Goal: Register for event/course

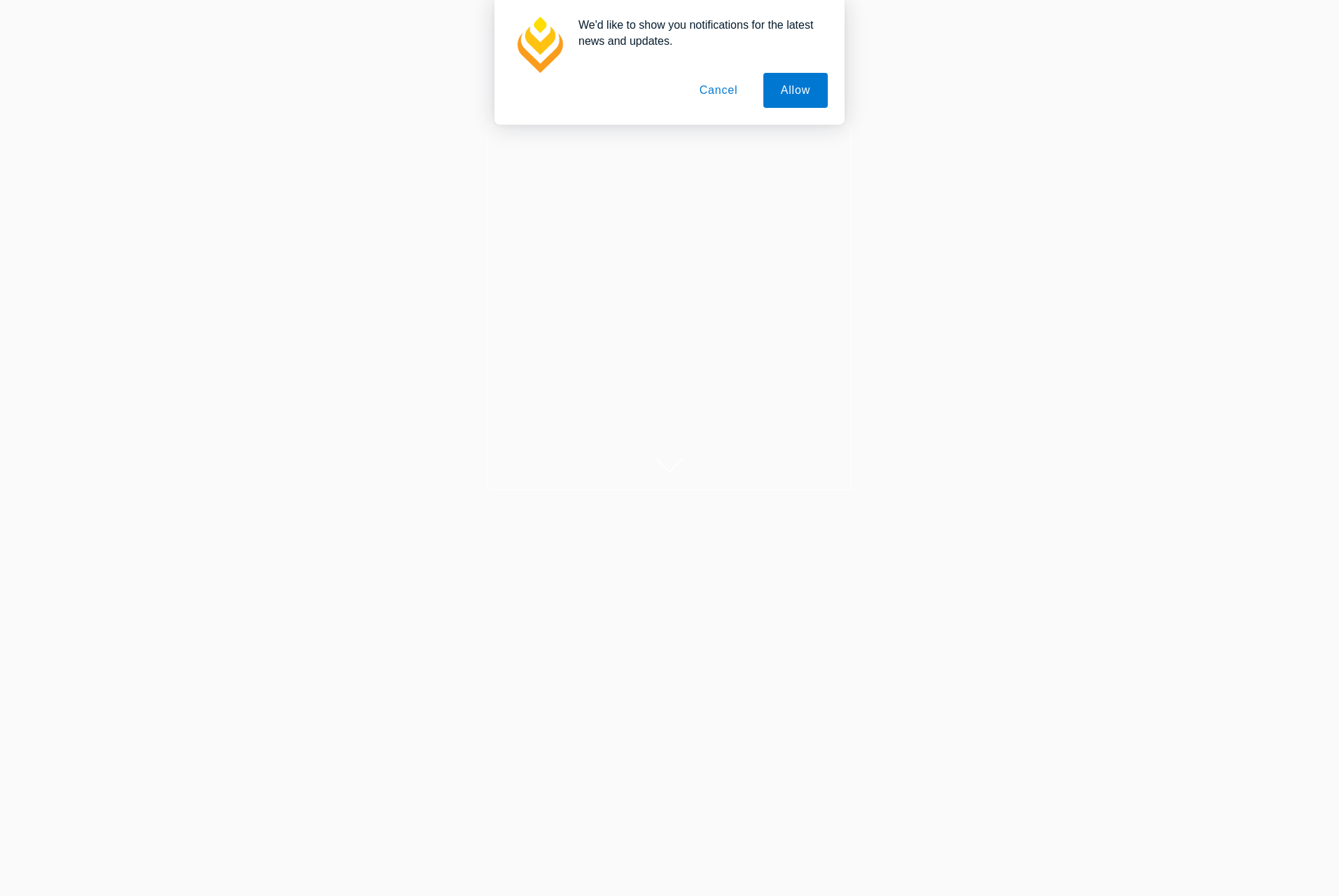
click at [780, 97] on button "Allow" at bounding box center [795, 90] width 64 height 35
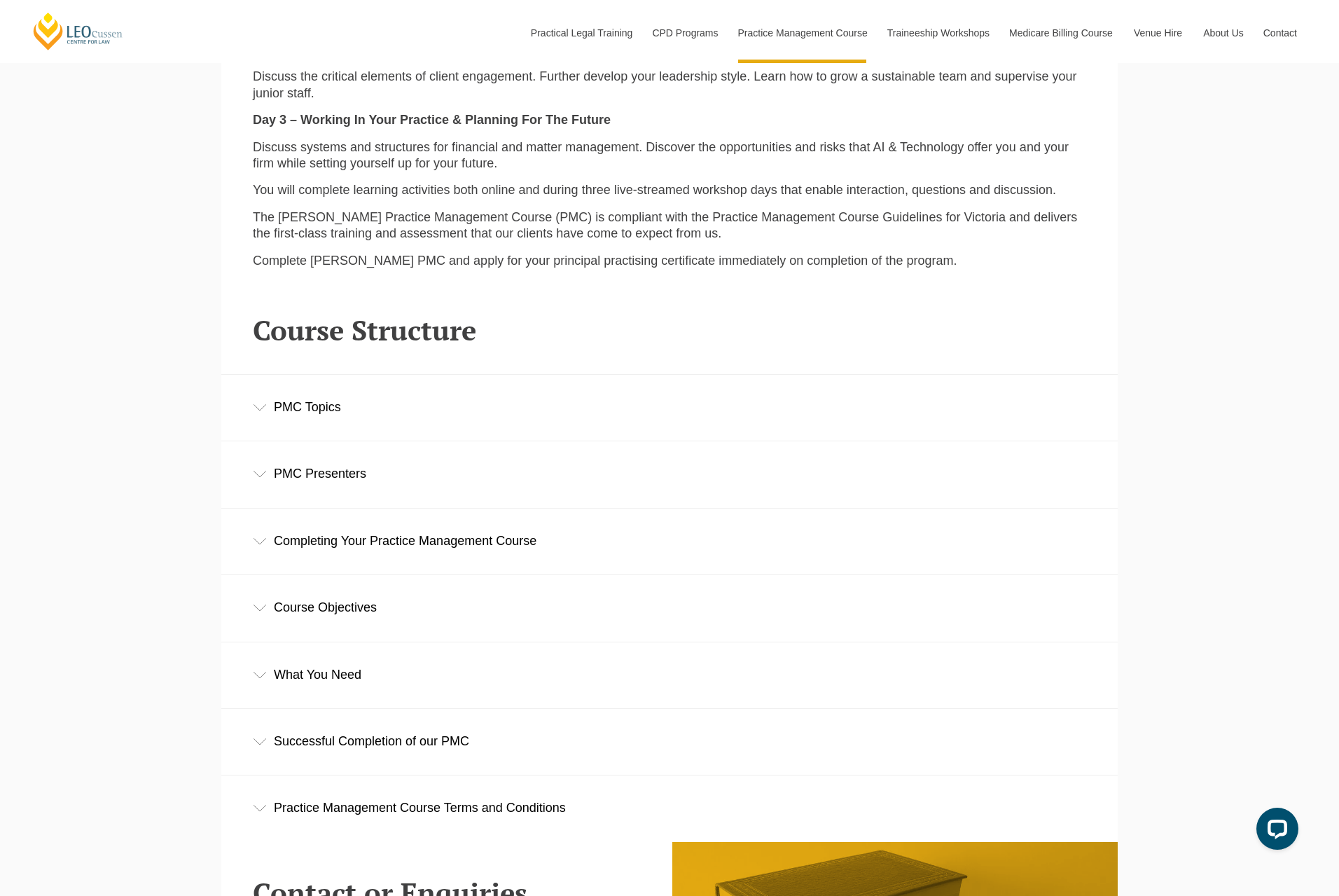
scroll to position [1961, 0]
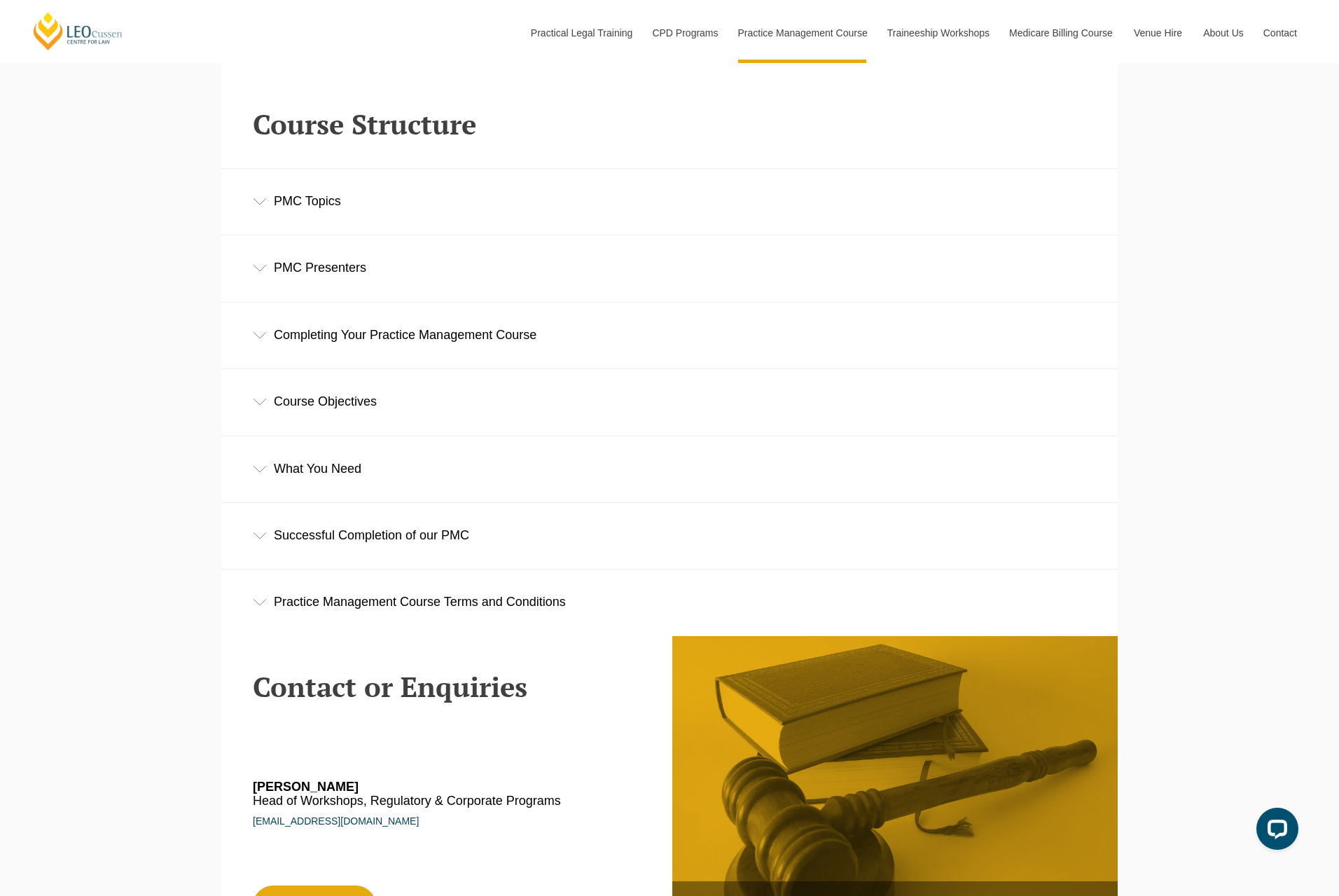
click at [259, 205] on icon at bounding box center [259, 202] width 14 height 7
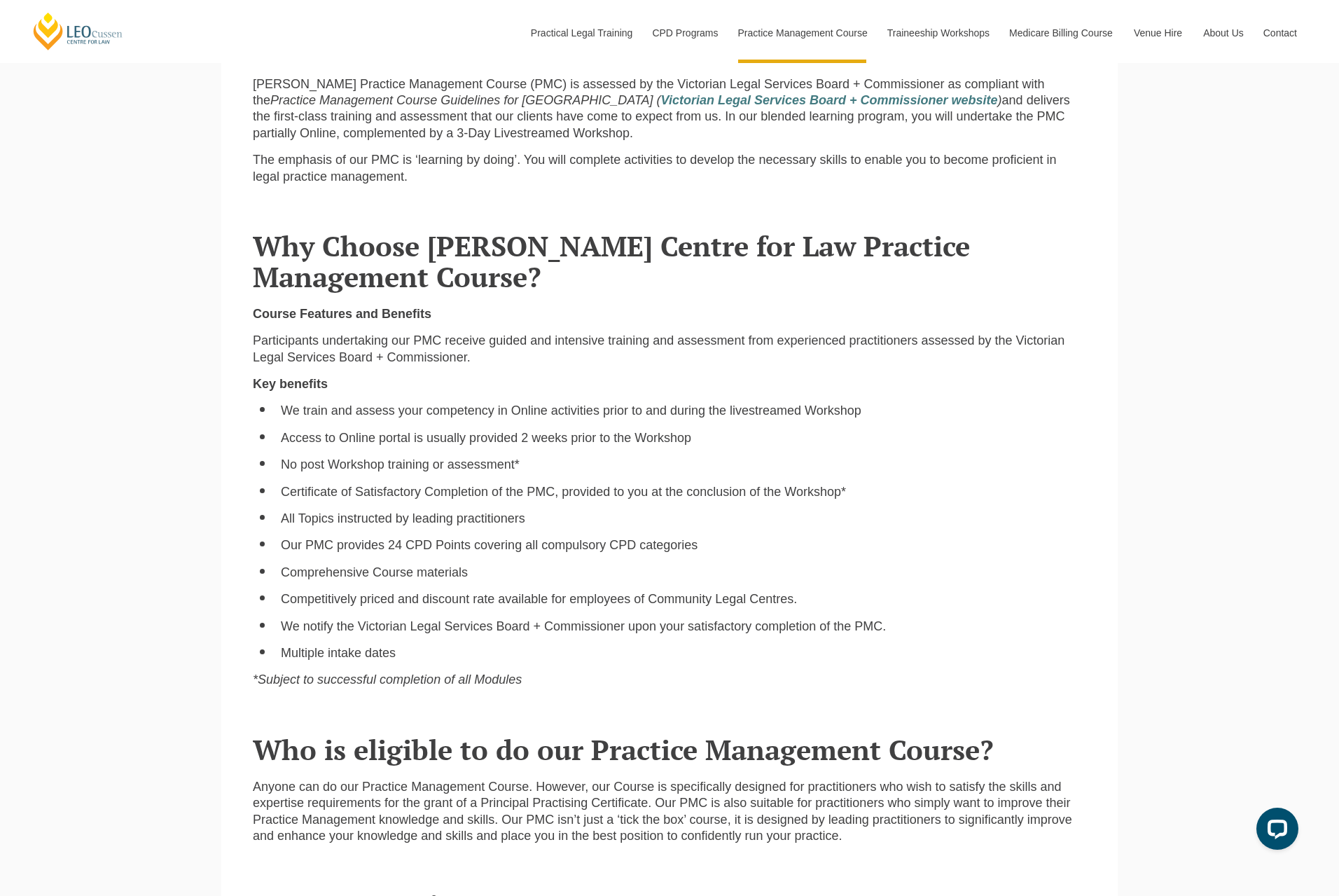
scroll to position [630, 0]
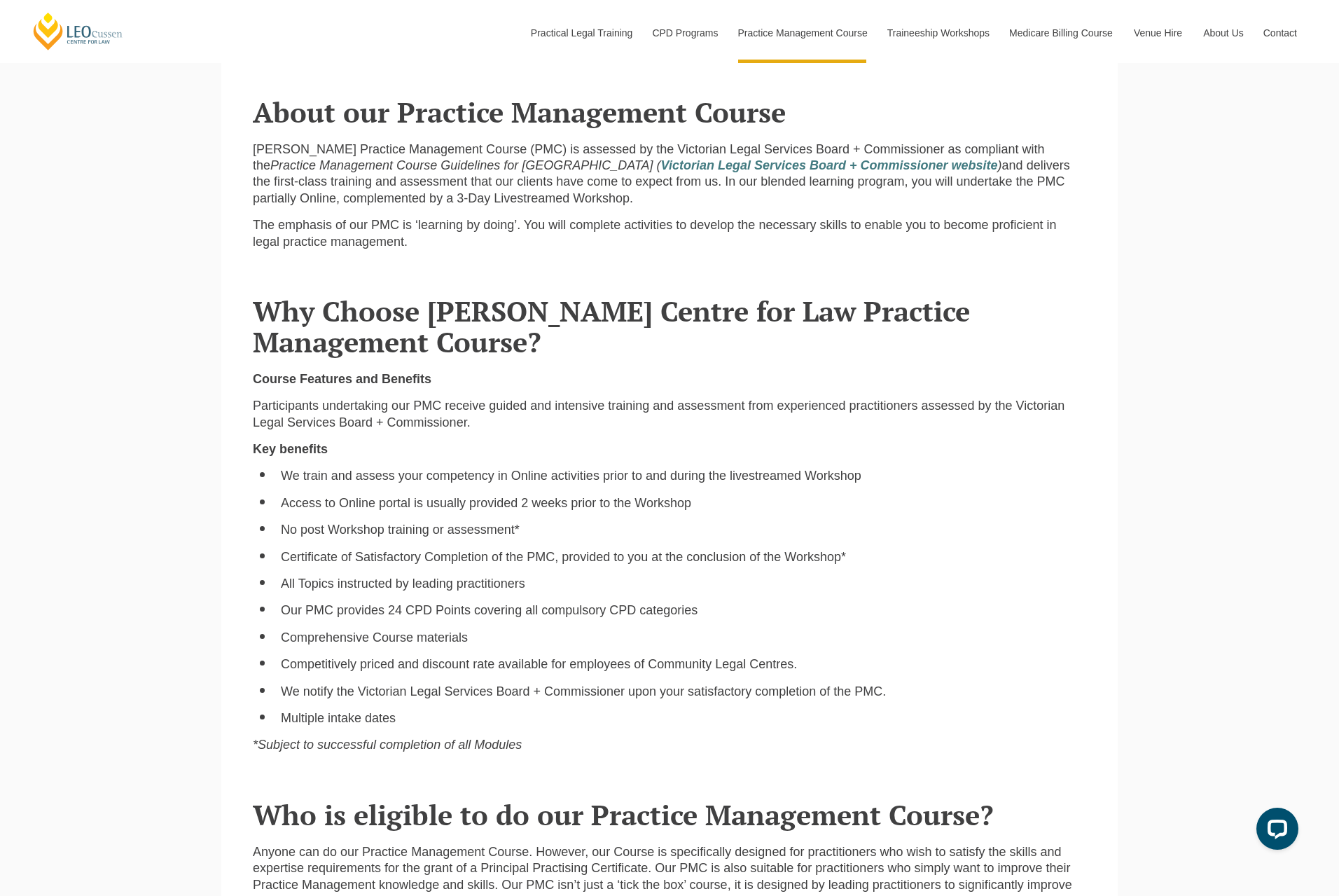
click at [731, 260] on div "[PERSON_NAME] Practice Management Course (PMC) is assessed by the Victorian Leg…" at bounding box center [669, 201] width 854 height 119
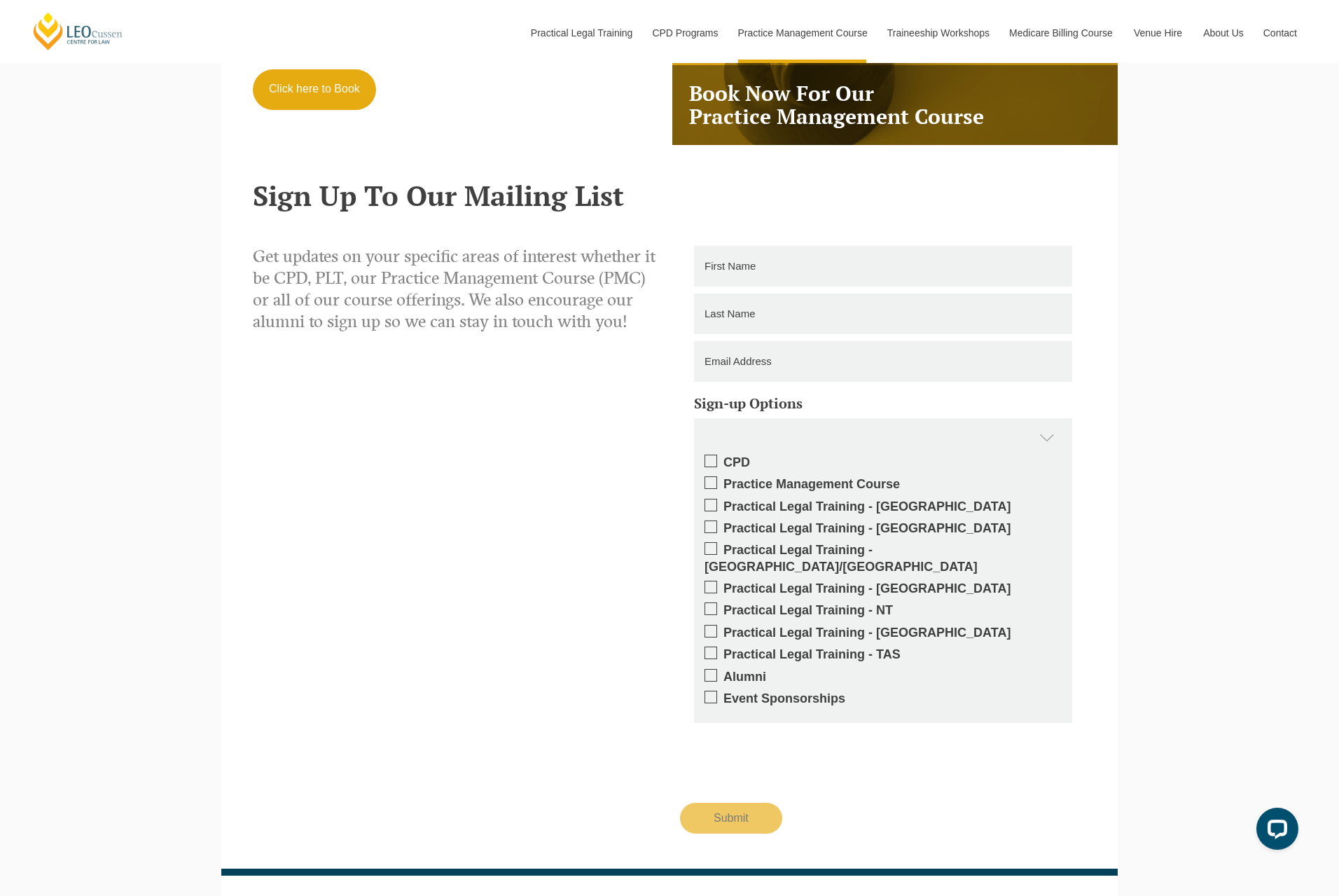
scroll to position [3151, 0]
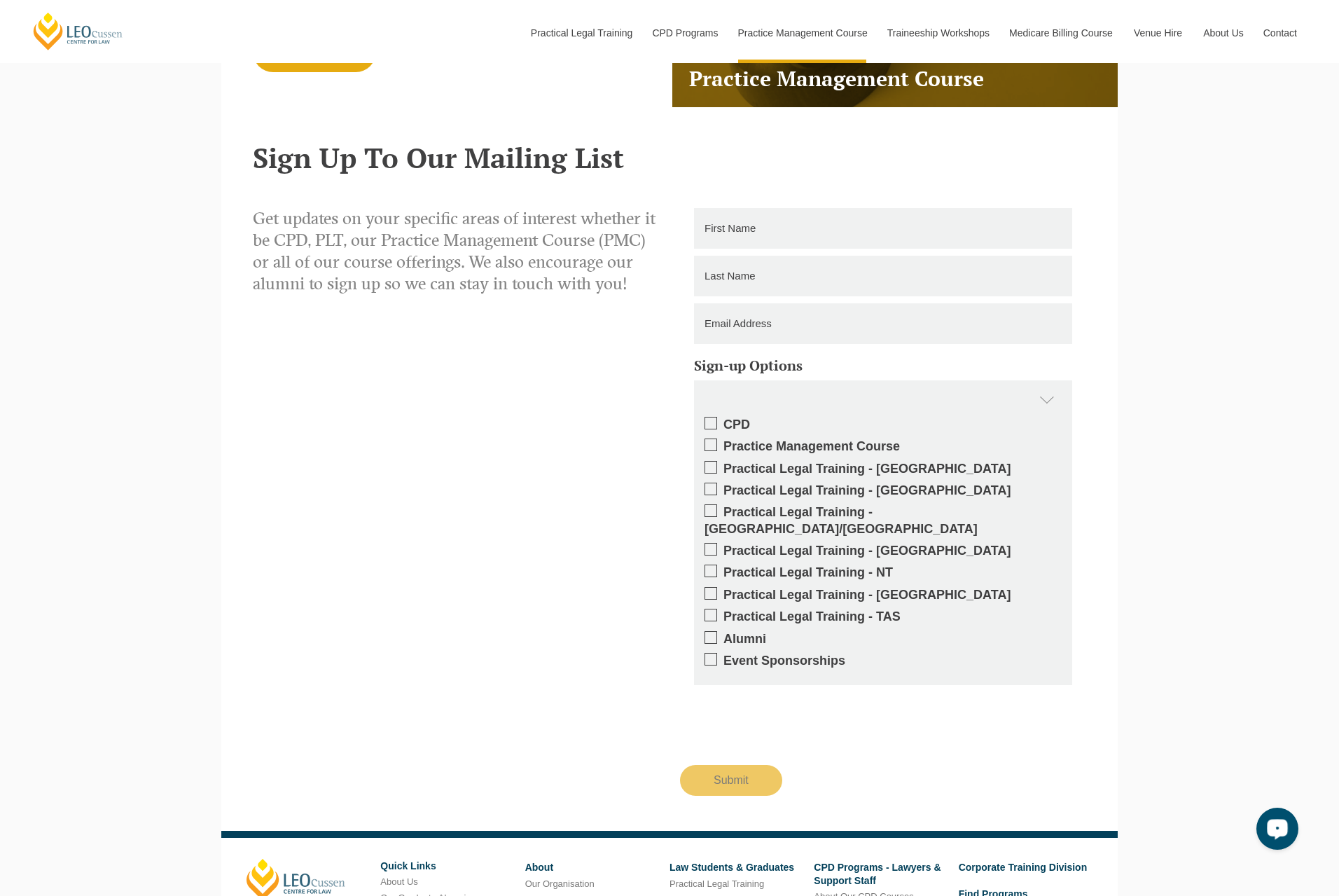
click at [522, 397] on div "Get updates on your specific areas of interest whether it be CPD, PLT, our Prac…" at bounding box center [669, 502] width 854 height 588
click at [494, 341] on div "Get updates on your specific areas of interest whether it be CPD, PLT, our Prac…" at bounding box center [669, 502] width 854 height 588
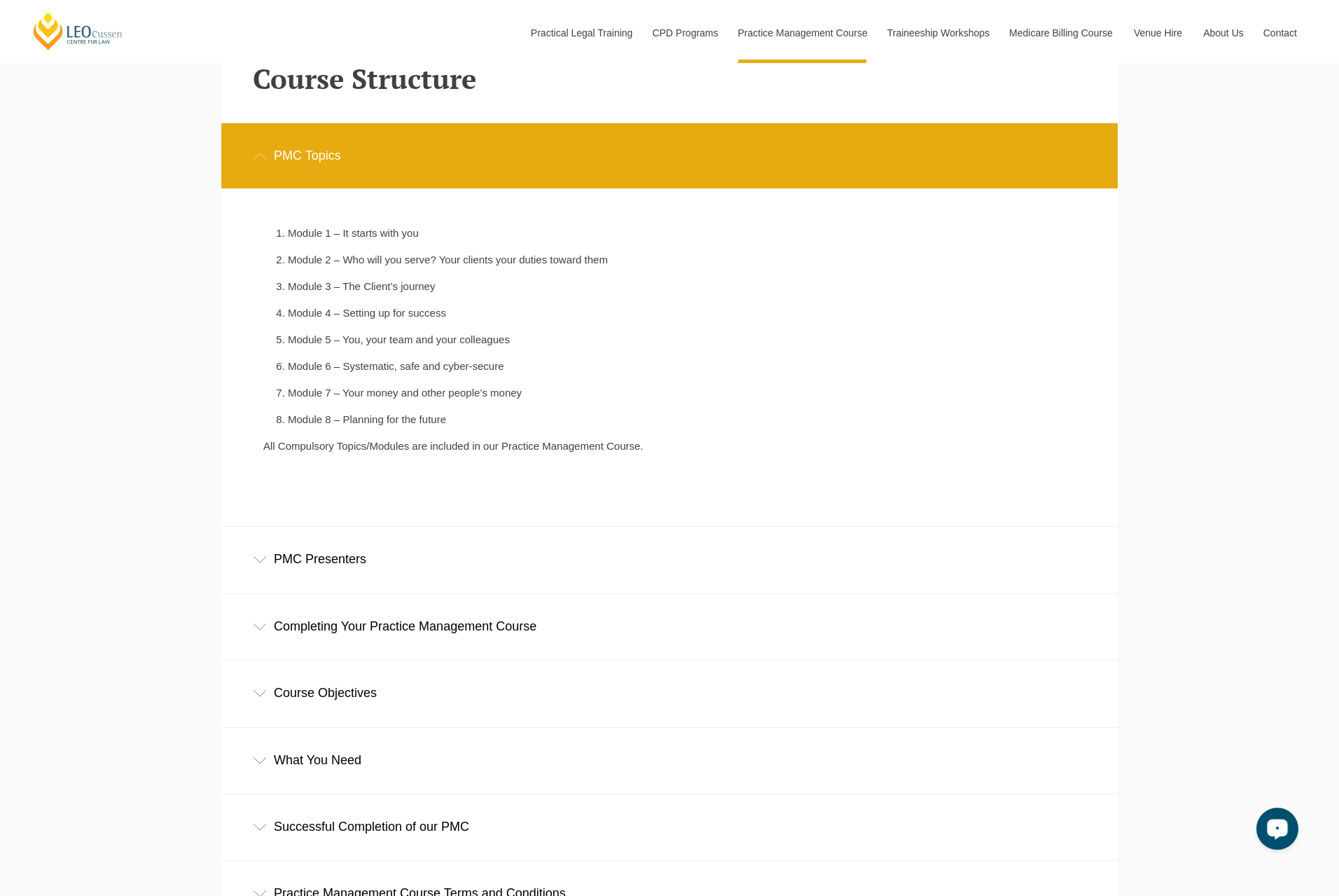
scroll to position [2031, 0]
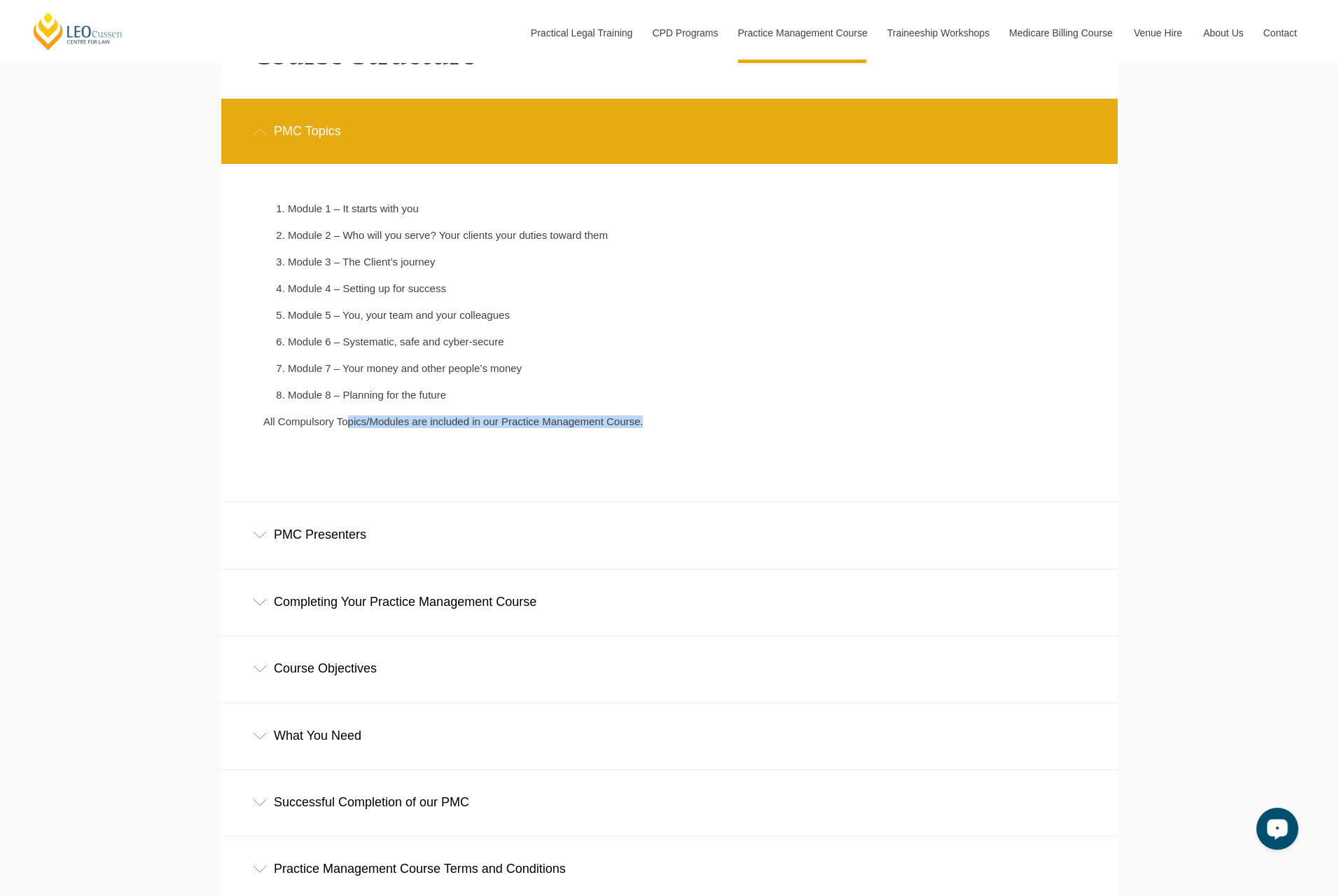
drag, startPoint x: 349, startPoint y: 430, endPoint x: 656, endPoint y: 432, distance: 307.0
click at [656, 432] on div "Module 1 – It starts with you Module 2 – Who will you serve? Your clients your …" at bounding box center [490, 322] width 474 height 239
click at [656, 433] on div "Module 1 – It starts with you Module 2 – Who will you serve? Your clients your …" at bounding box center [490, 322] width 474 height 239
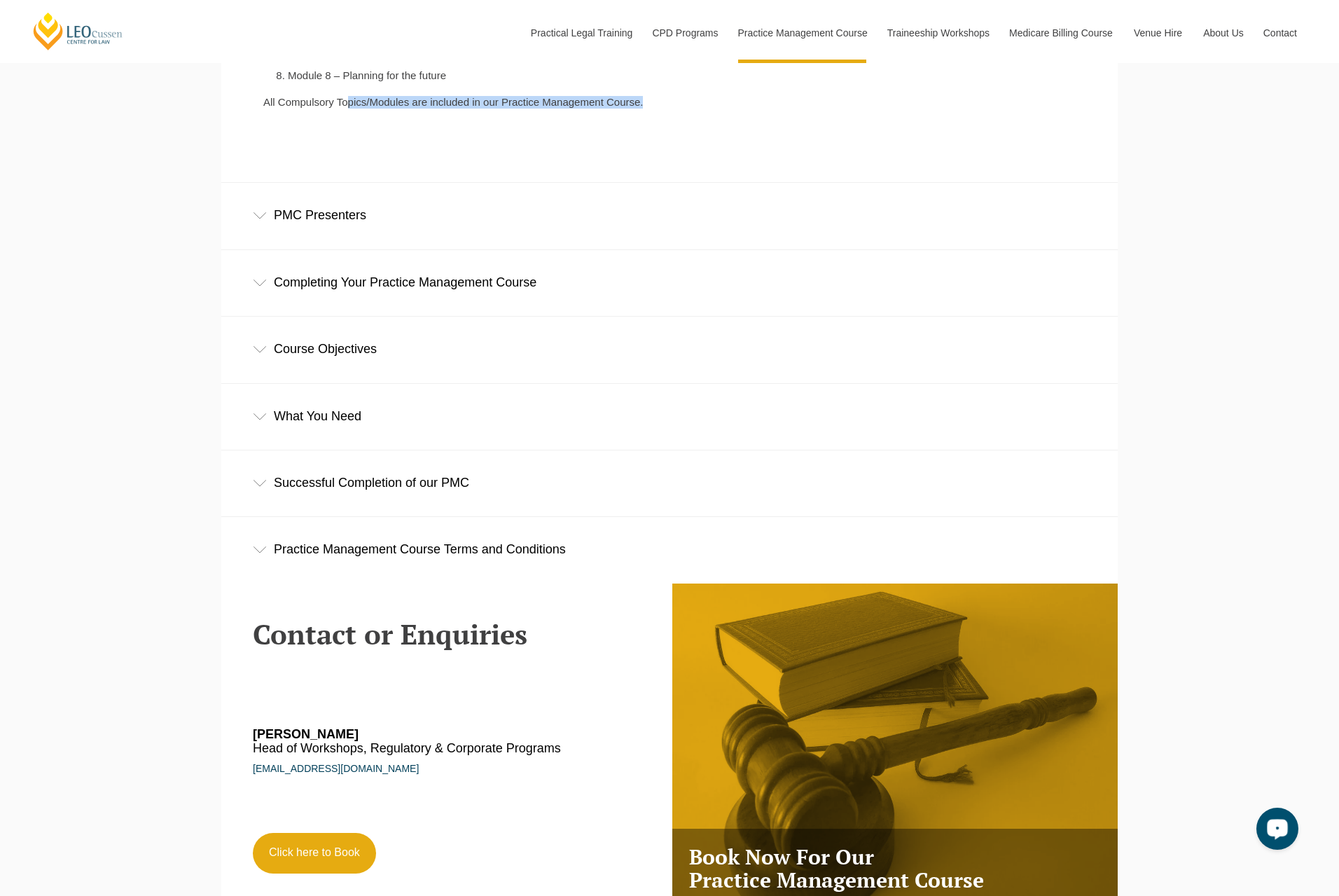
scroll to position [2381, 0]
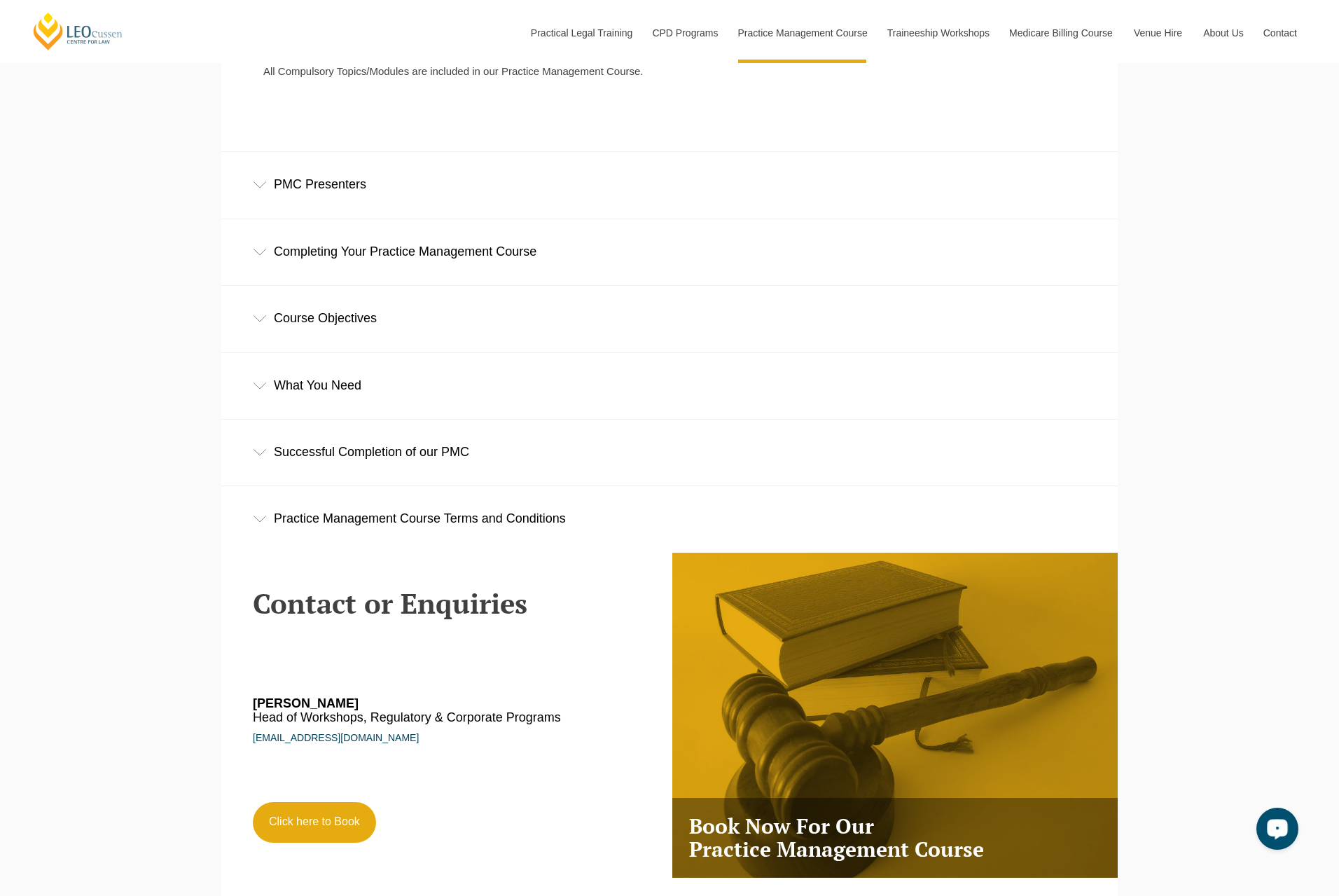
click at [259, 251] on div "Completing Your Practice Management Course" at bounding box center [669, 251] width 897 height 65
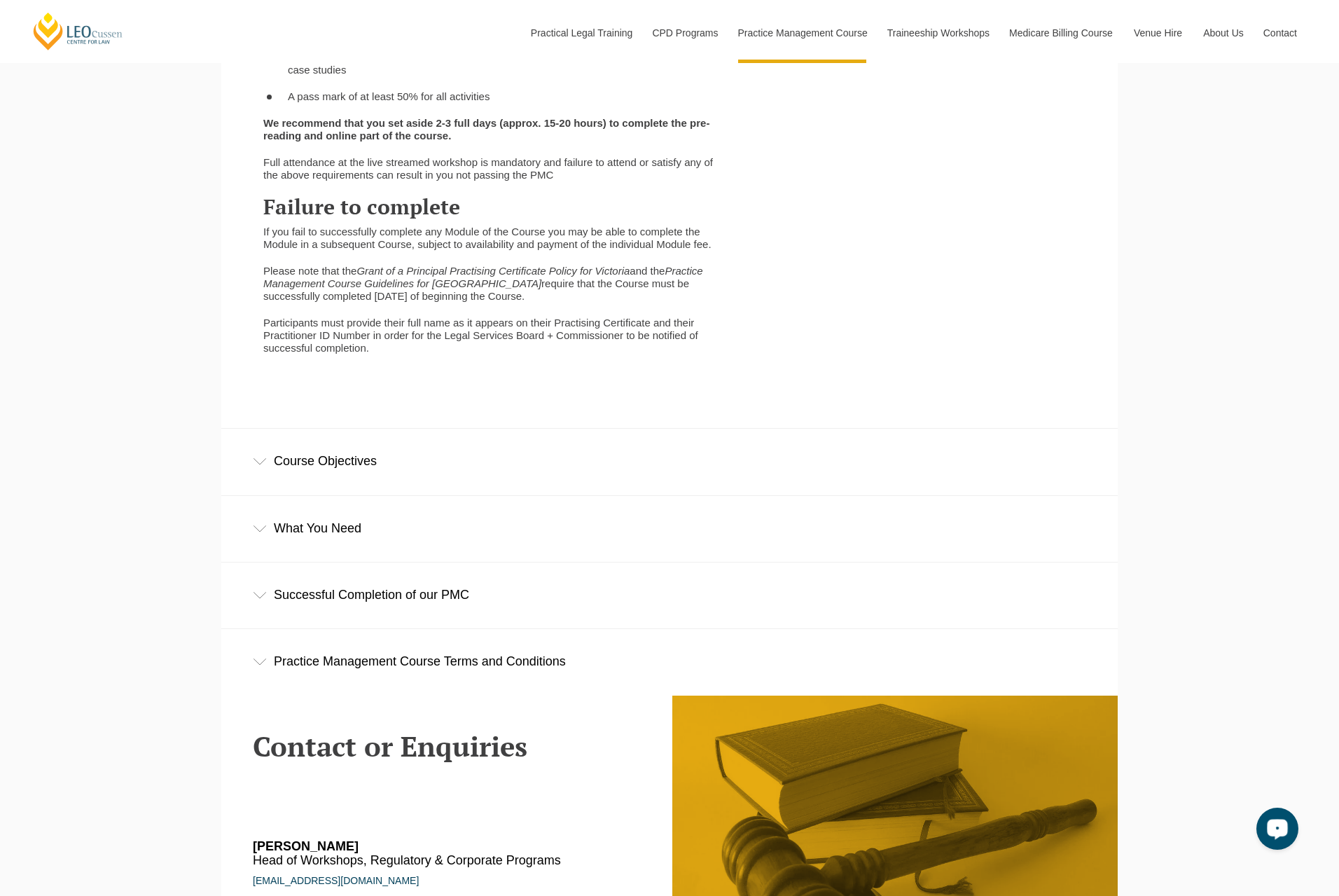
scroll to position [3081, 0]
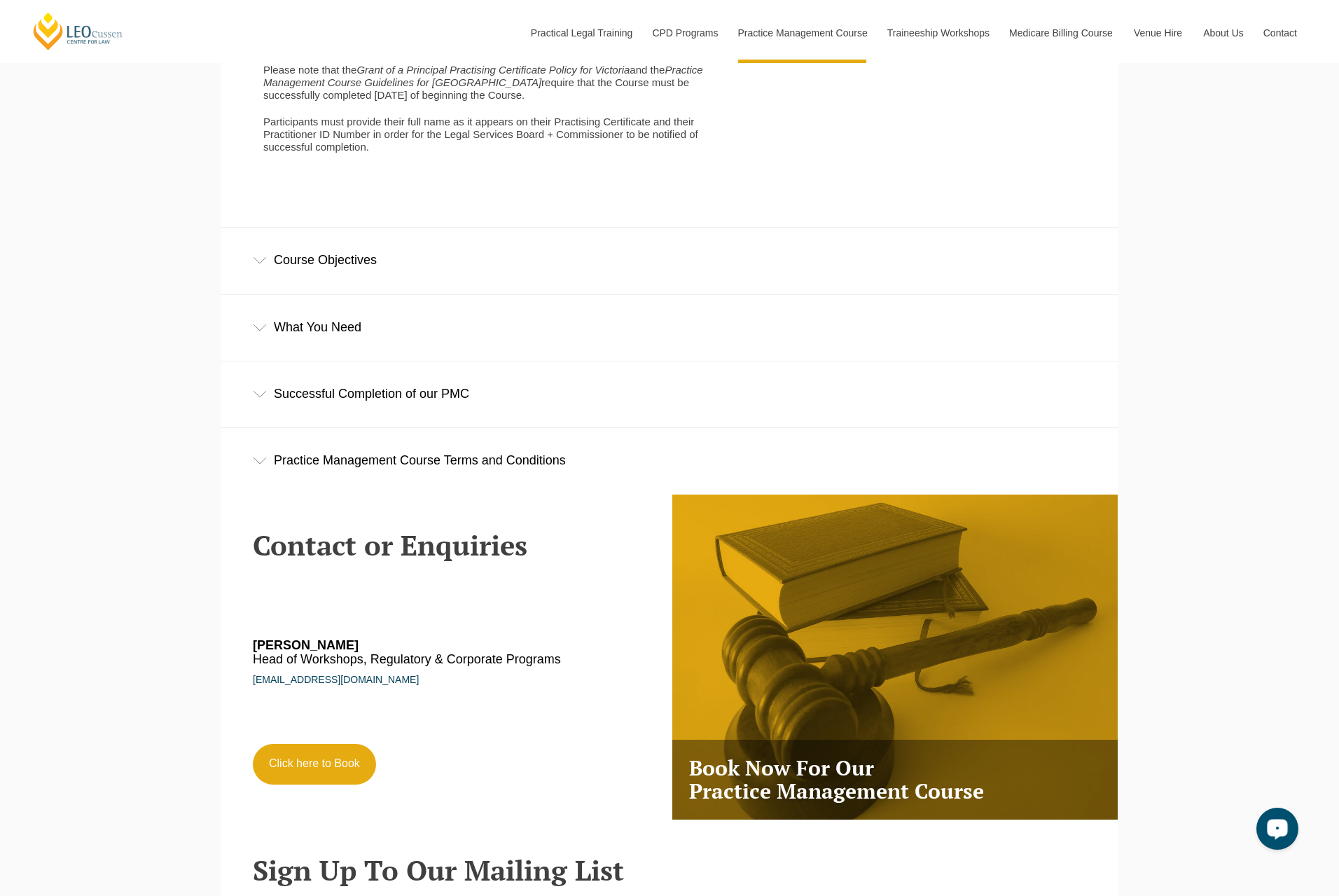
click at [262, 283] on div "Course Objectives" at bounding box center [669, 260] width 897 height 65
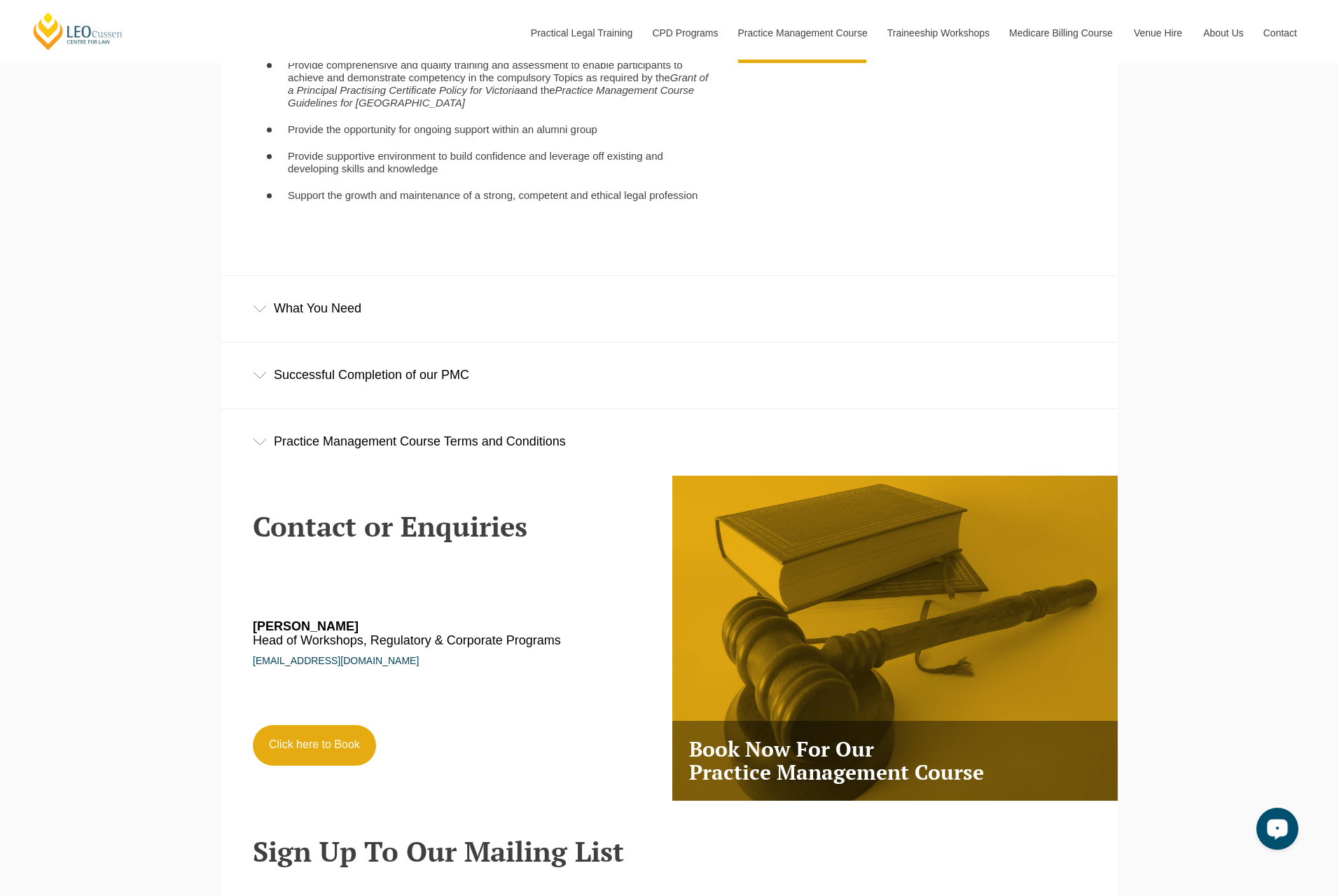
scroll to position [3361, 0]
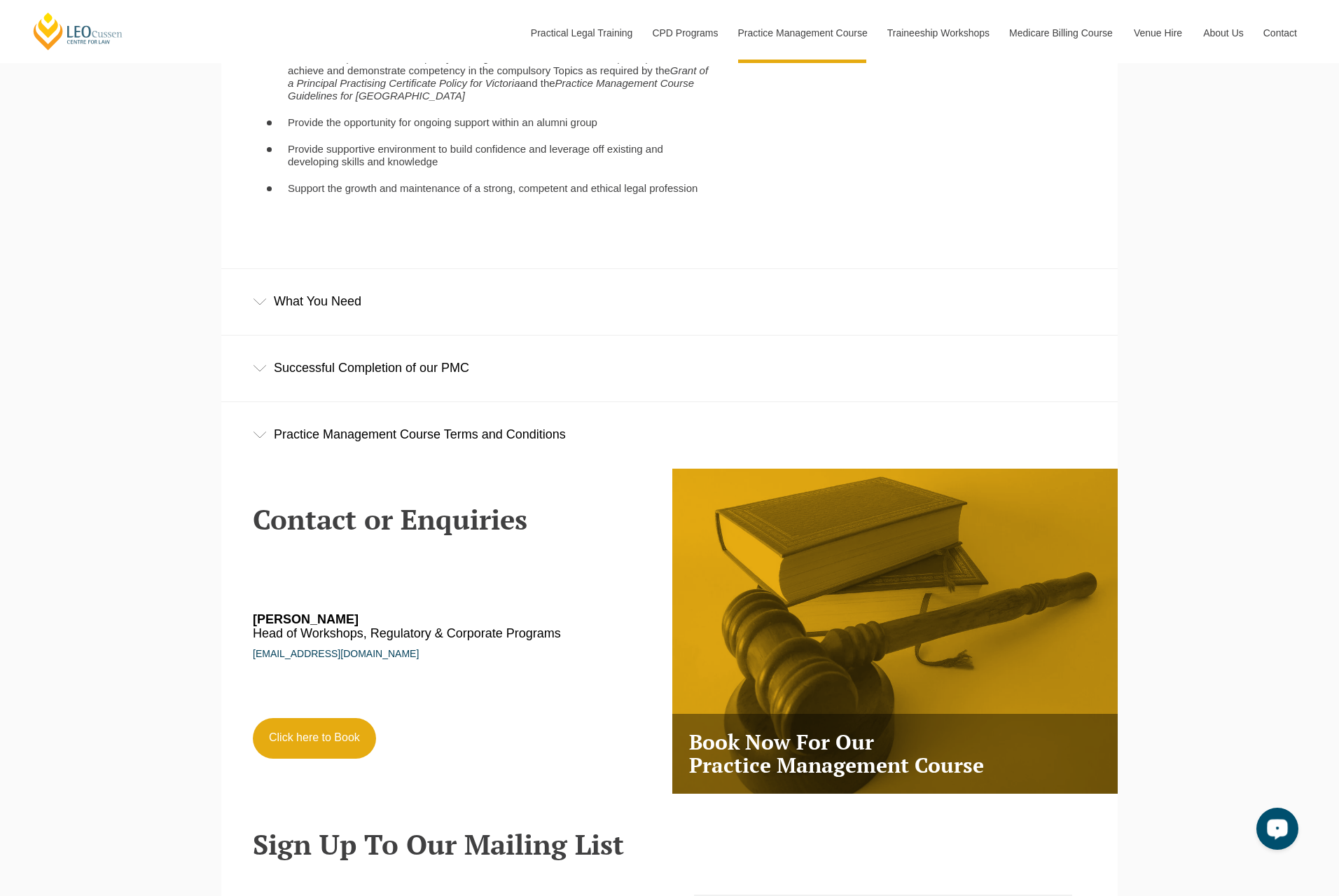
click at [263, 306] on icon at bounding box center [259, 302] width 14 height 7
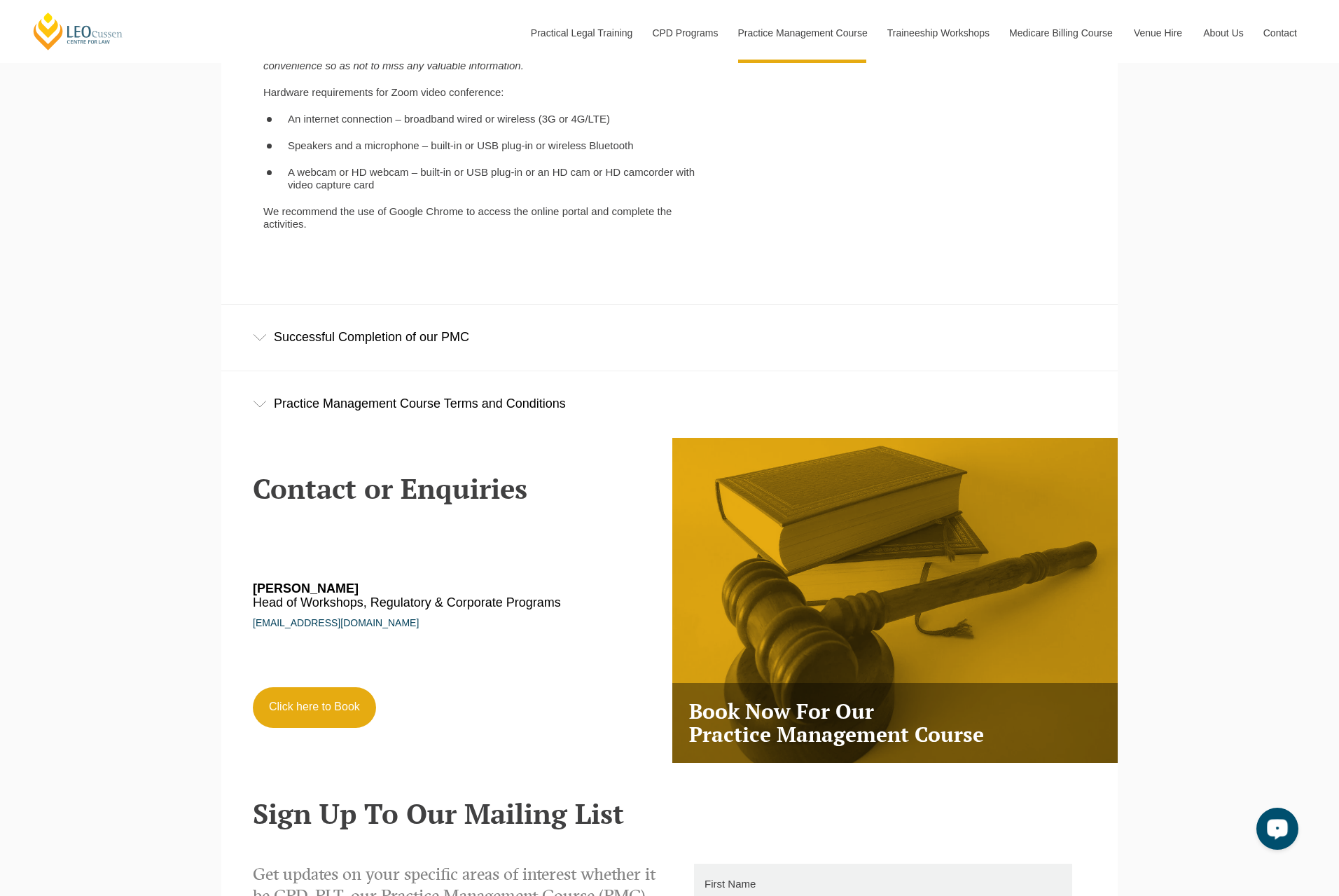
scroll to position [3782, 0]
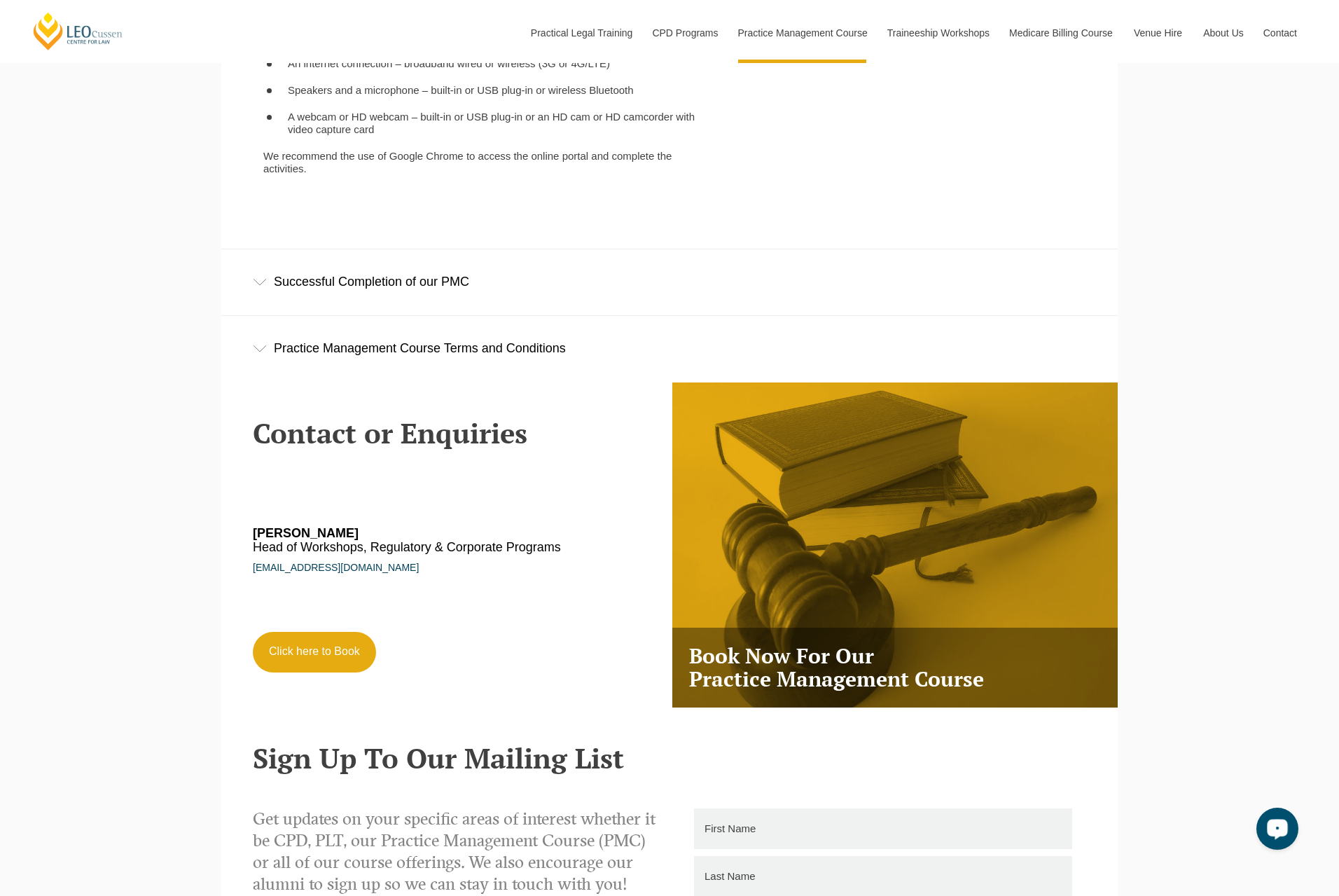
click at [267, 302] on div "Successful Completion of our PMC" at bounding box center [669, 282] width 897 height 65
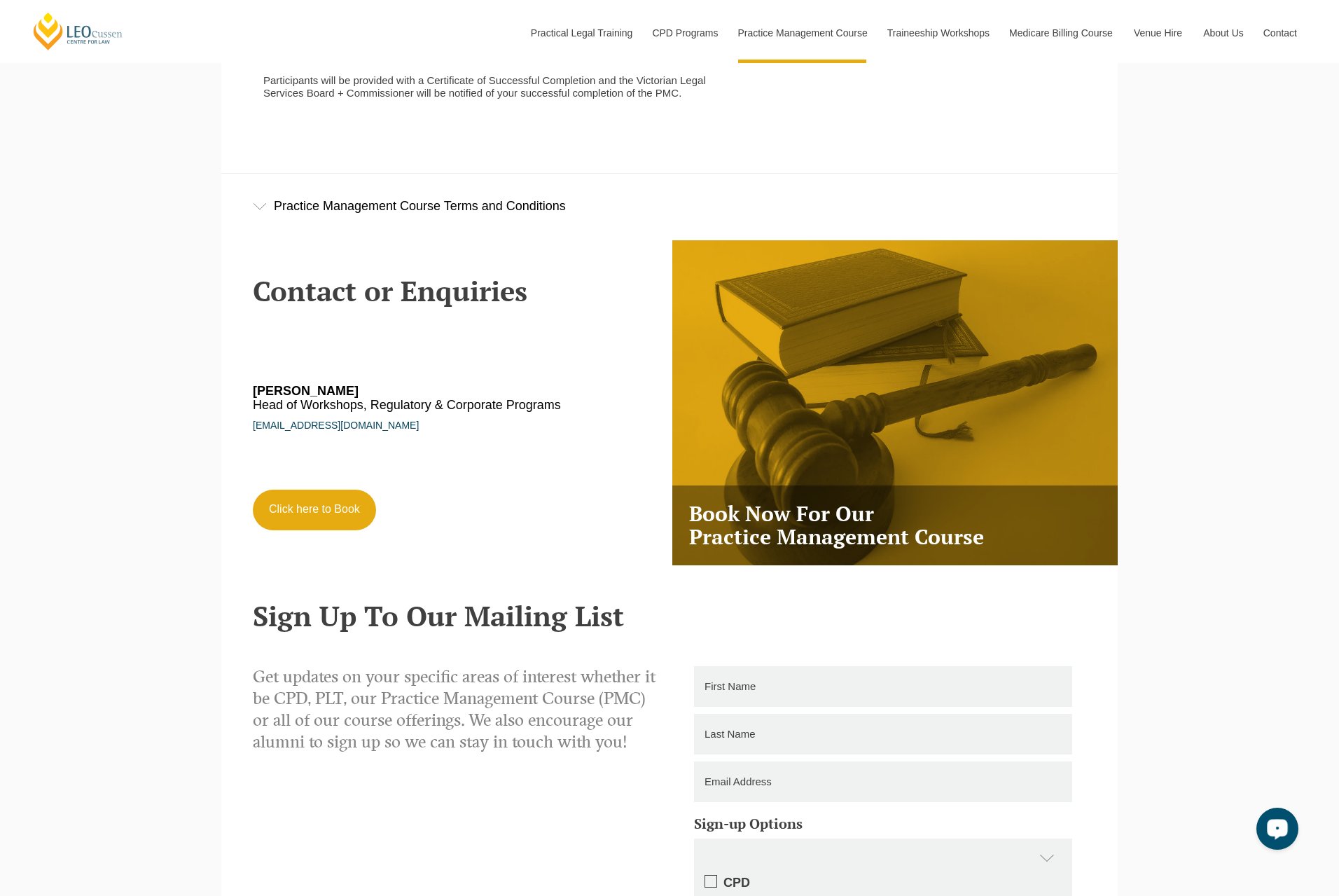
scroll to position [4062, 0]
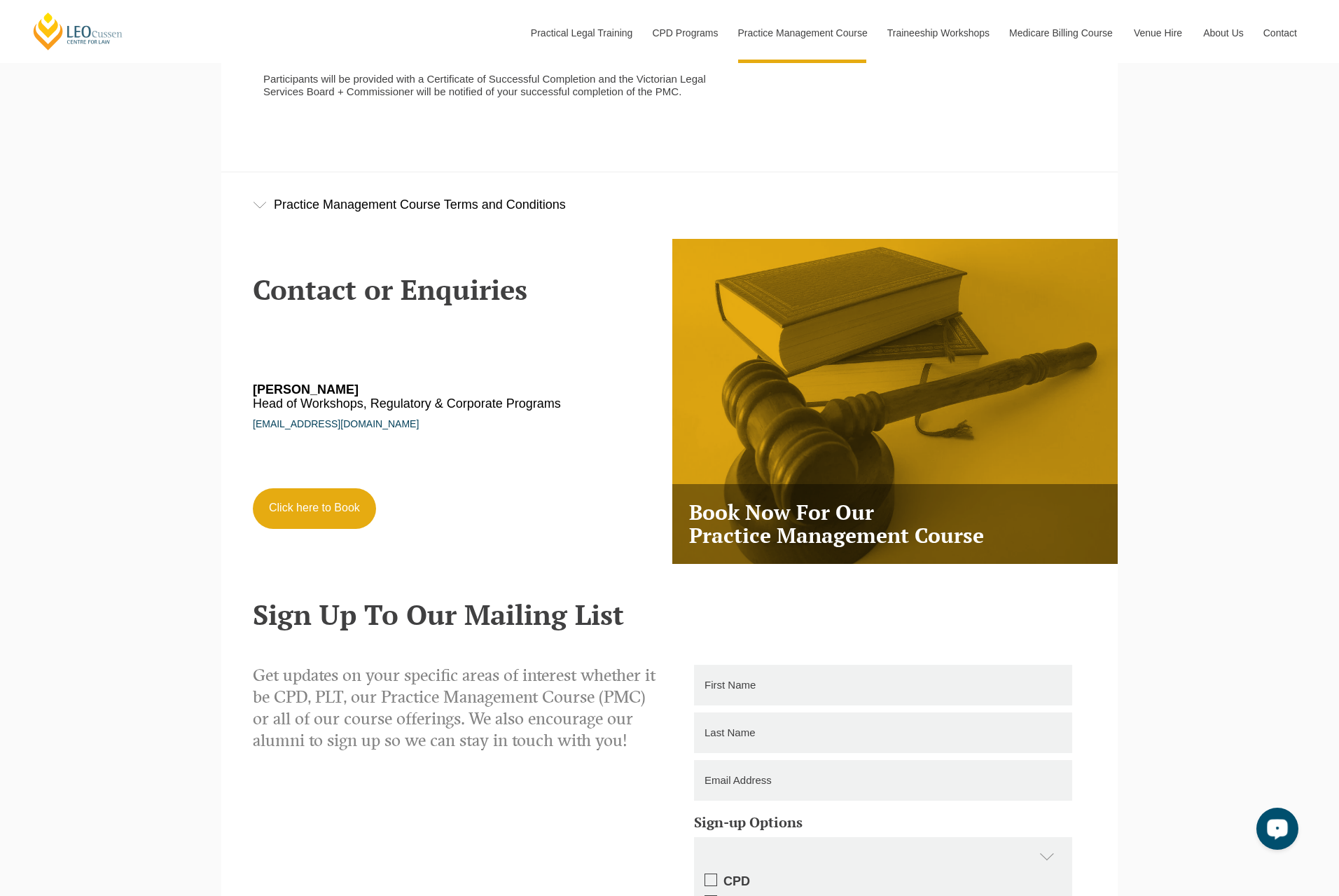
click at [267, 225] on div "Practice Management Course Terms and Conditions" at bounding box center [669, 204] width 897 height 65
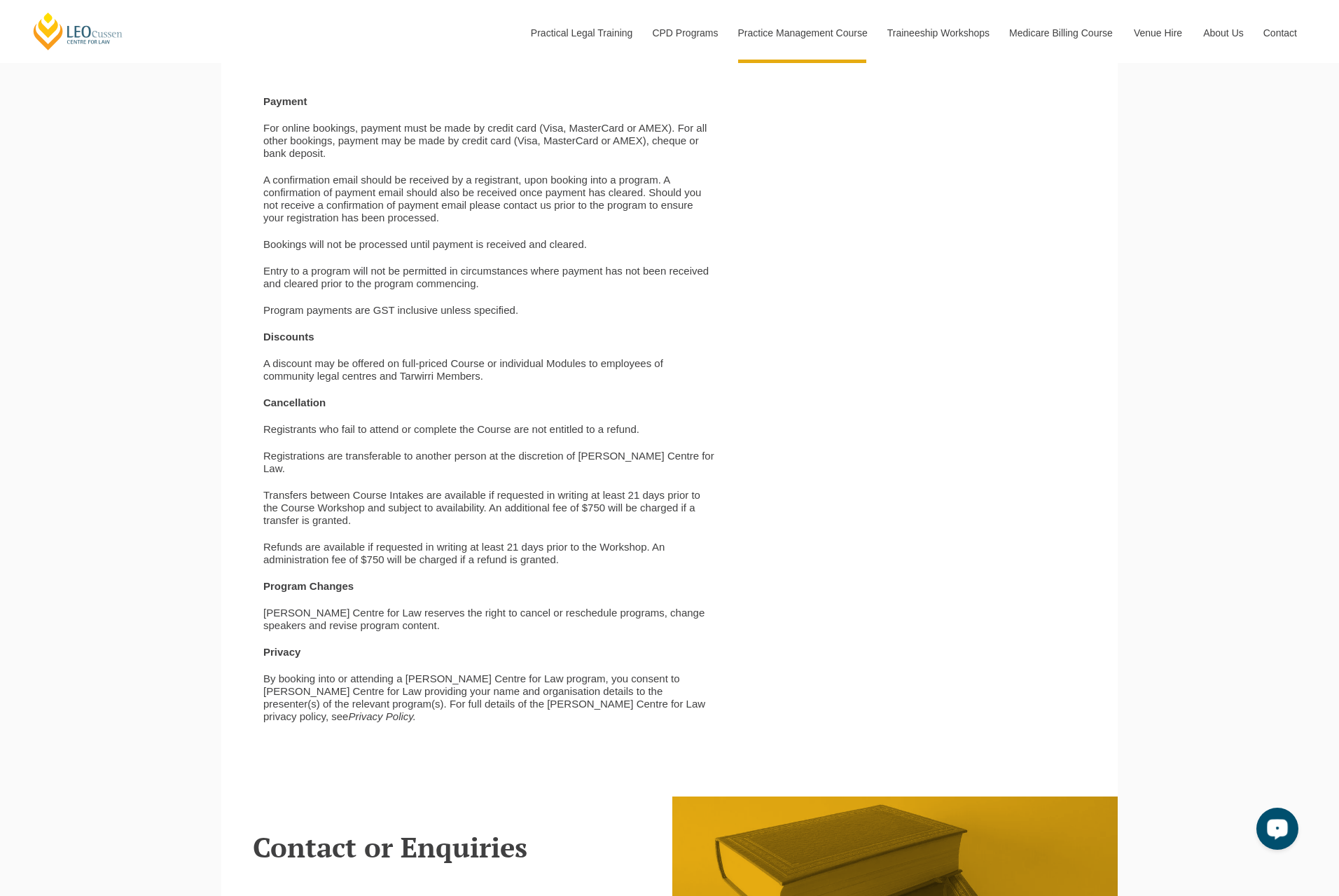
scroll to position [4132, 0]
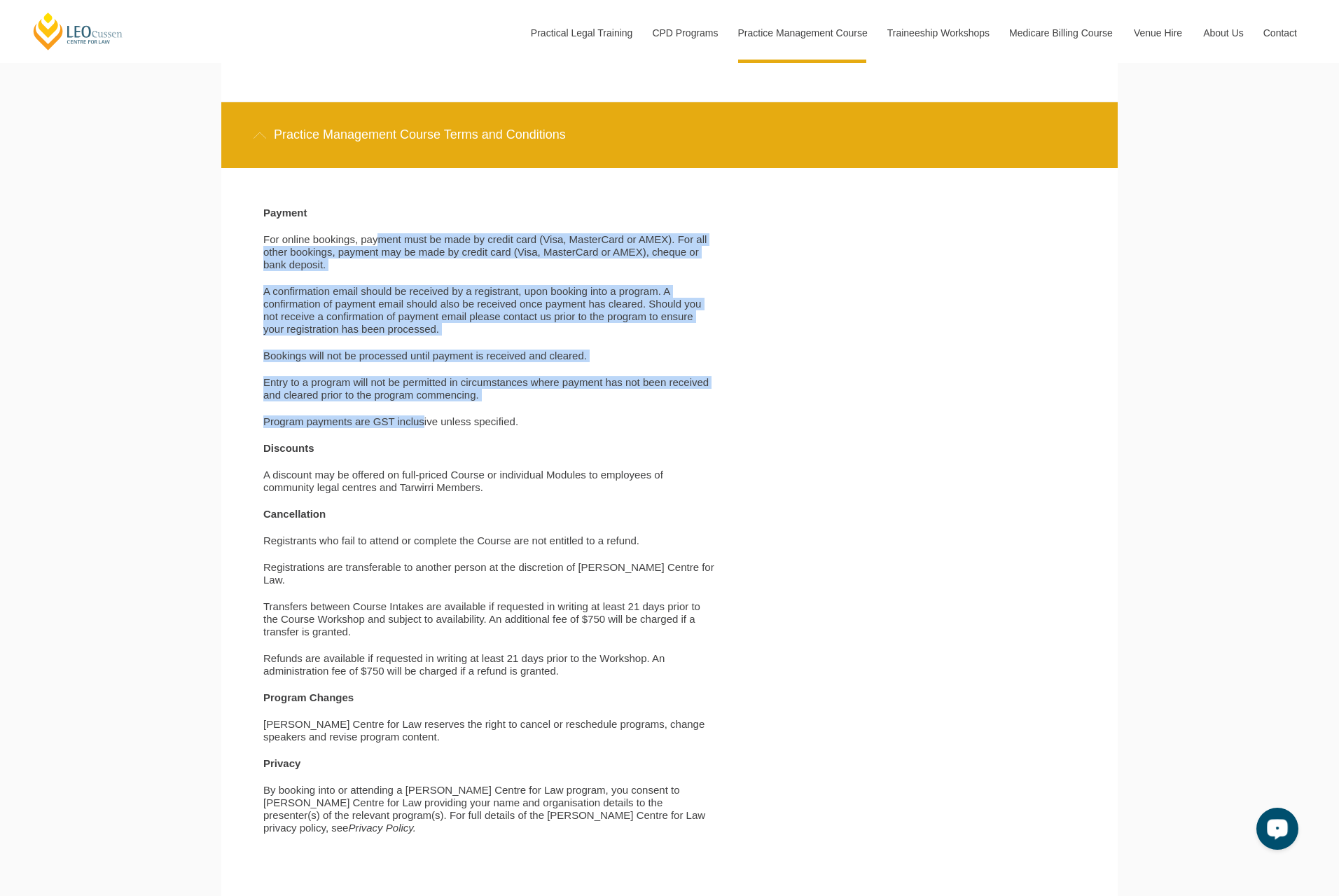
drag, startPoint x: 379, startPoint y: 251, endPoint x: 424, endPoint y: 439, distance: 193.3
click at [424, 439] on div "Payment For online bookings, payment must be made by credit card (Visa, MasterC…" at bounding box center [490, 527] width 474 height 642
click at [424, 428] on p "Program payments are GST inclusive unless specified." at bounding box center [489, 421] width 453 height 12
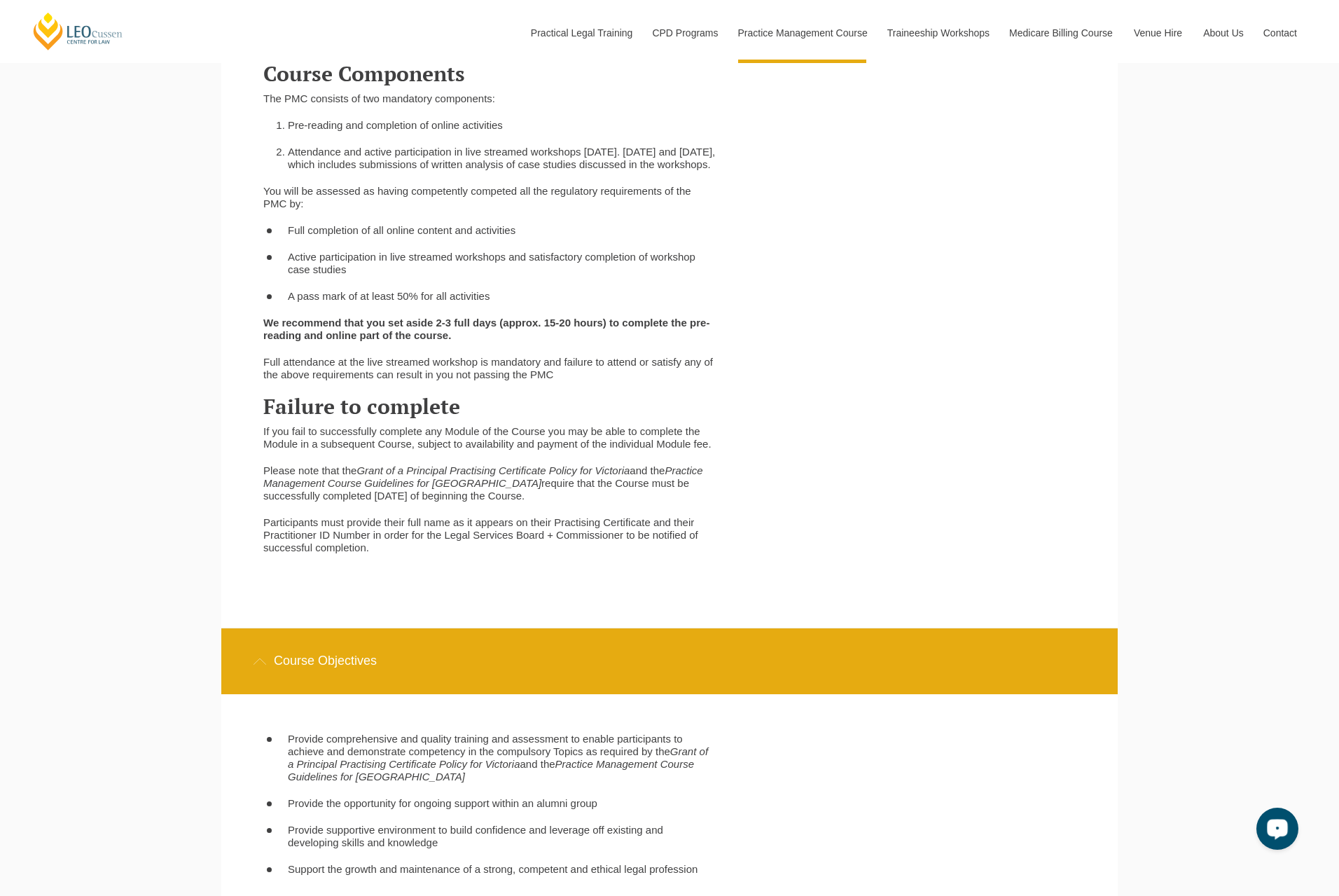
scroll to position [2661, 0]
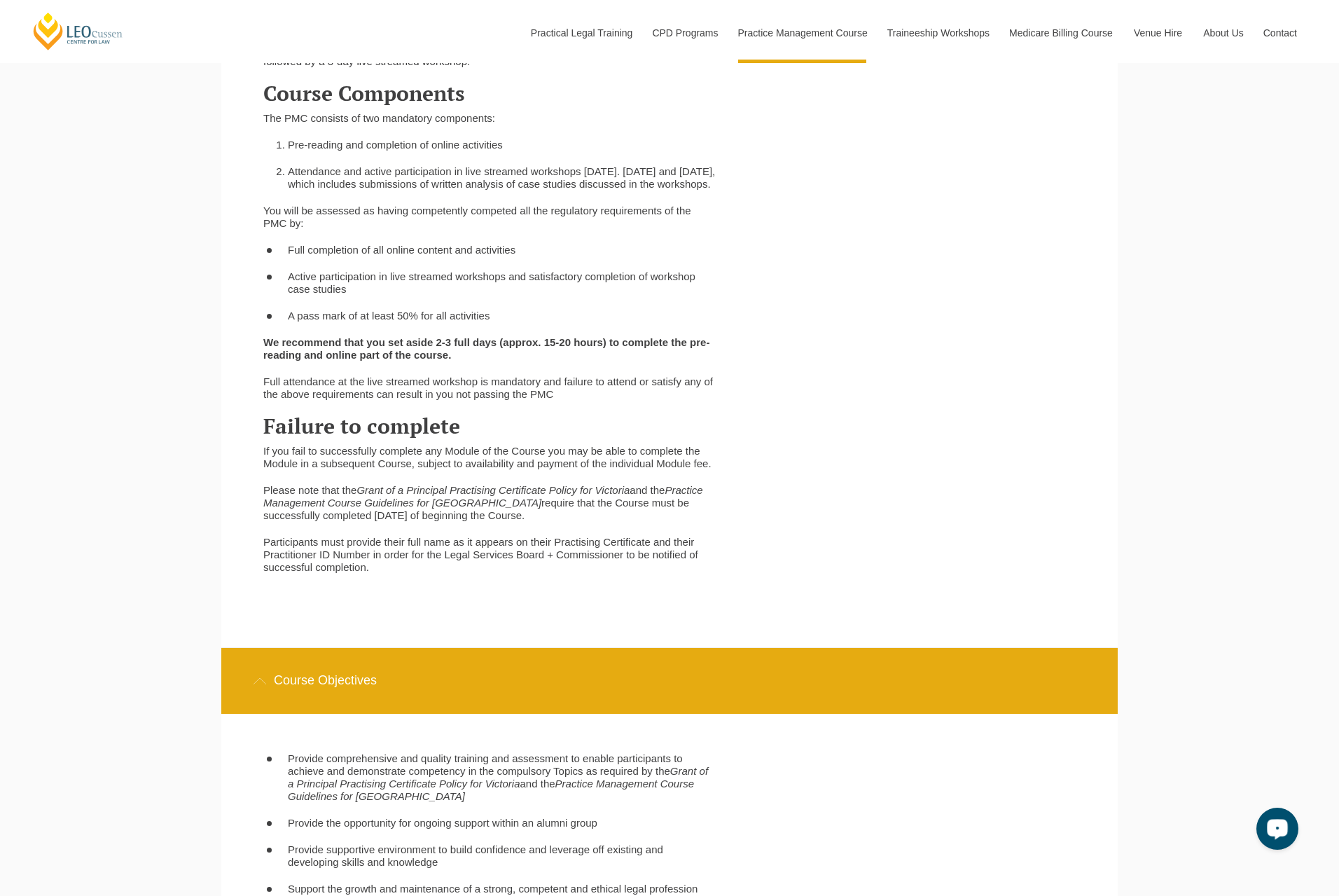
click at [268, 438] on h3 "Failure to complete" at bounding box center [489, 426] width 453 height 23
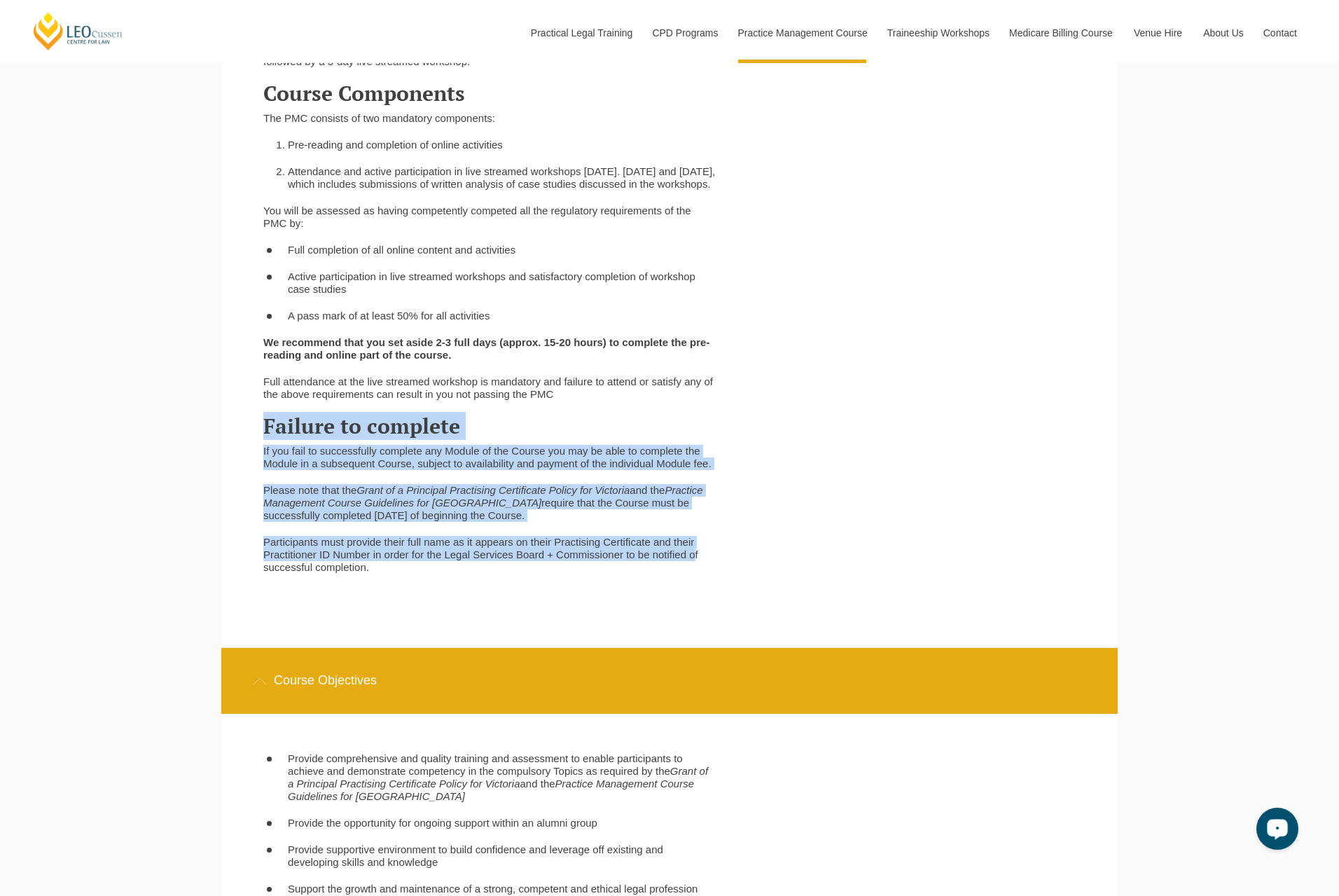
drag, startPoint x: 263, startPoint y: 440, endPoint x: 694, endPoint y: 567, distance: 449.3
click at [694, 567] on div "The Practice Management Course (PMC) consists of eight online learning modules …" at bounding box center [490, 315] width 474 height 545
click at [694, 567] on p "Participants must provide their full name as it appears on their Practising Cer…" at bounding box center [489, 554] width 453 height 38
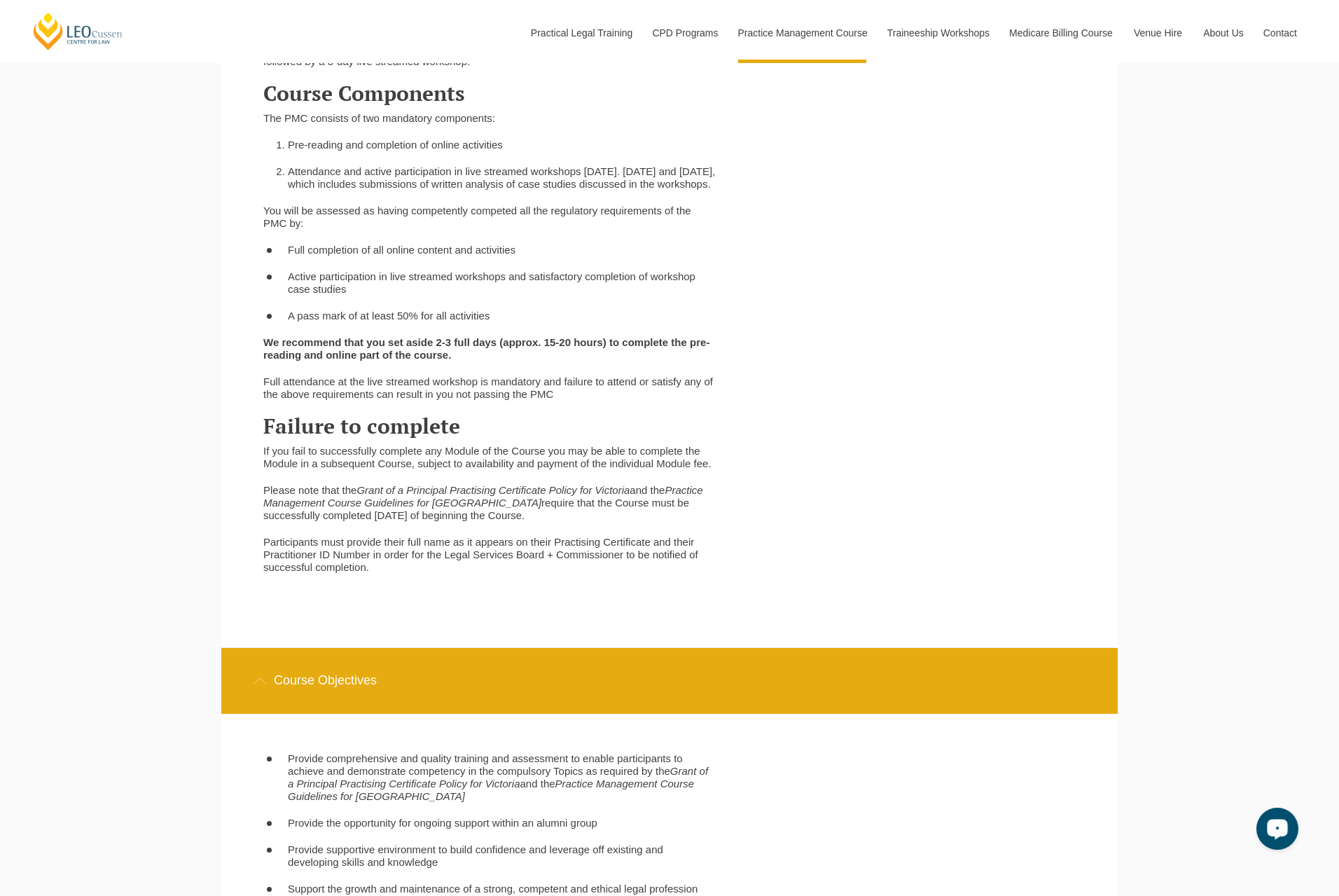
drag, startPoint x: 405, startPoint y: 521, endPoint x: 546, endPoint y: 532, distance: 141.4
click at [546, 522] on p "Please note that the Grant of a Principal Practising Certificate Policy for Vic…" at bounding box center [489, 503] width 453 height 38
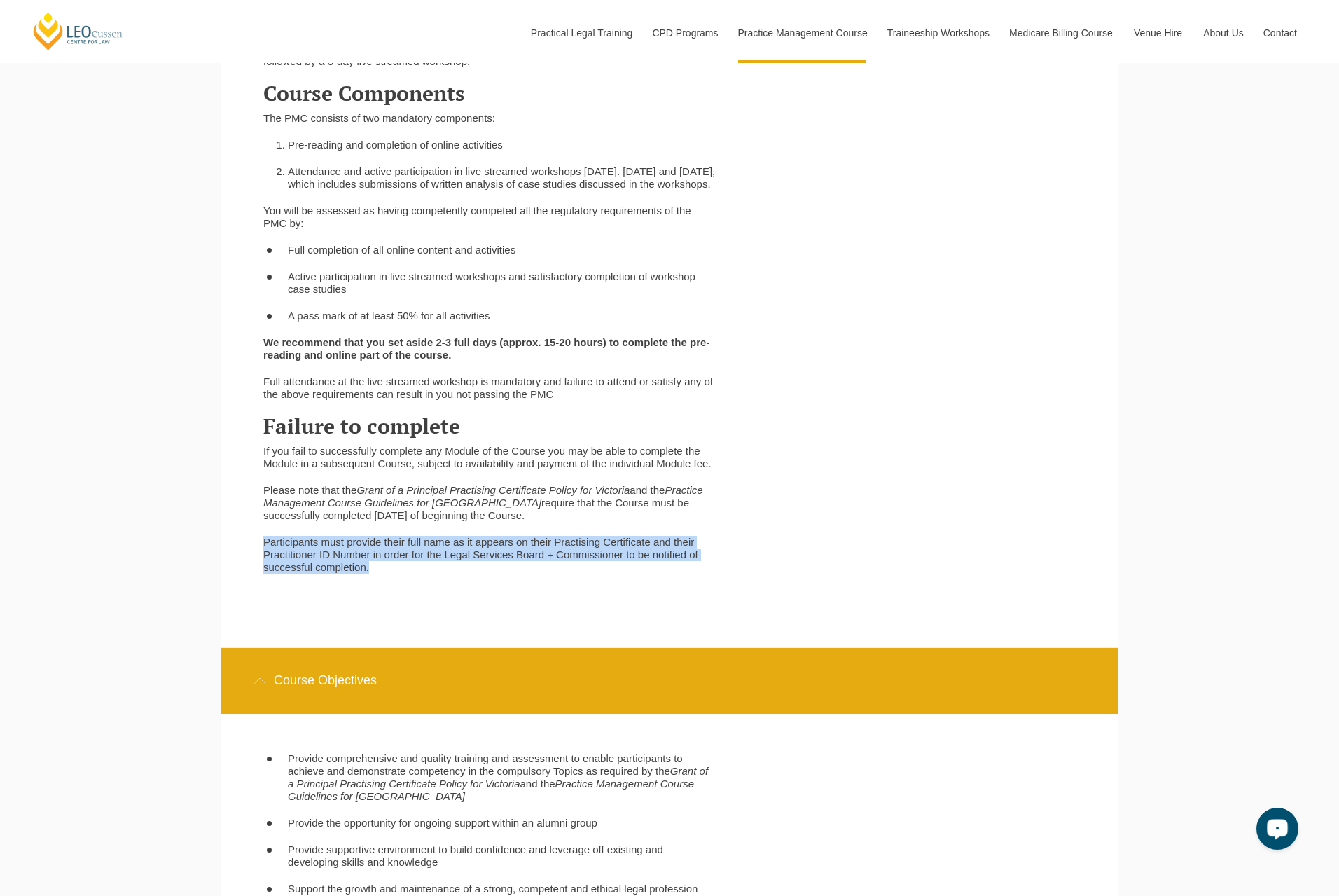
drag, startPoint x: 262, startPoint y: 557, endPoint x: 520, endPoint y: 581, distance: 259.1
click at [520, 581] on div "The Practice Management Course (PMC) consists of eight online learning modules …" at bounding box center [490, 315] width 474 height 545
click at [520, 574] on p "Participants must provide their full name as it appears on their Practising Cer…" at bounding box center [489, 554] width 453 height 38
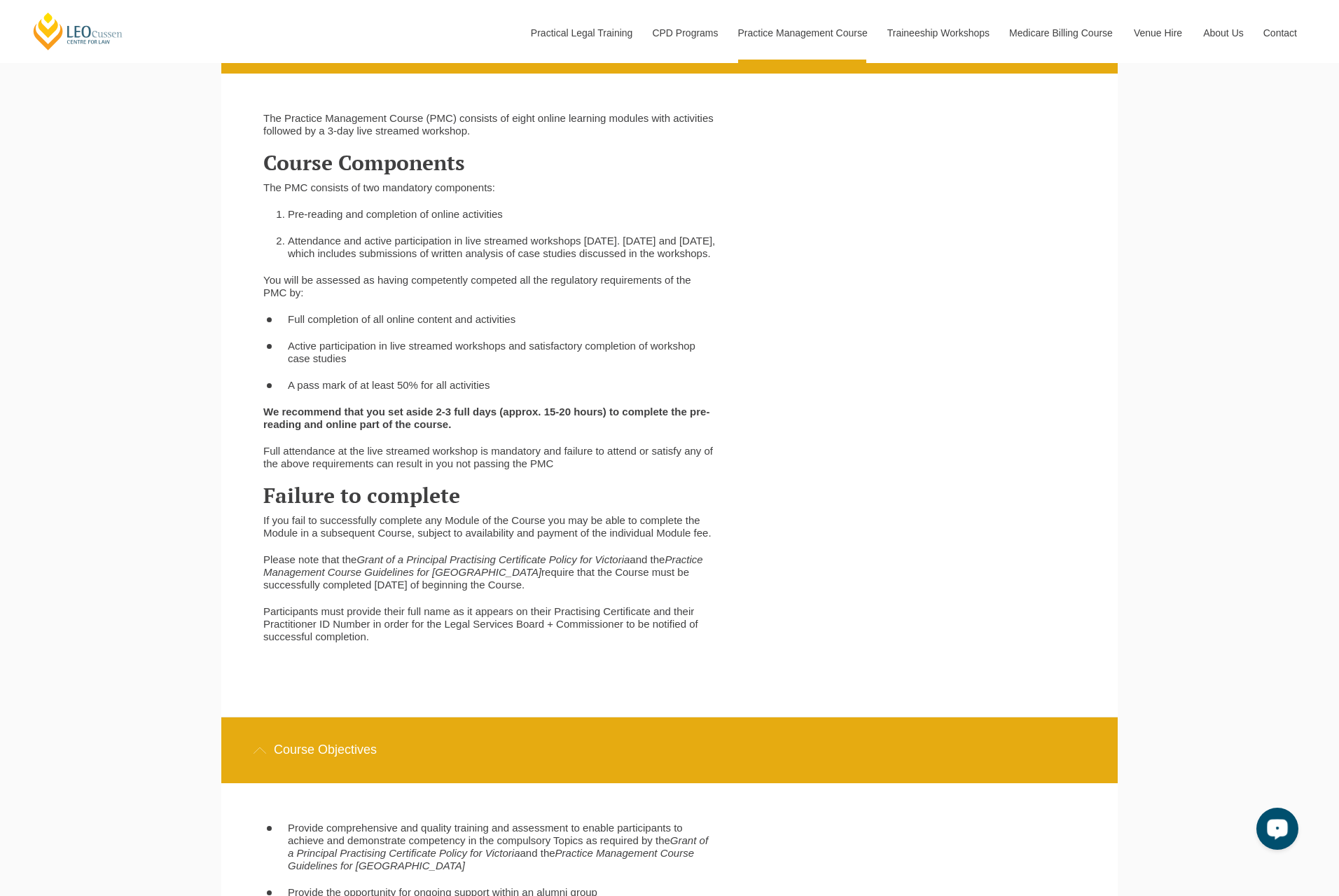
scroll to position [2591, 0]
drag, startPoint x: 287, startPoint y: 402, endPoint x: 509, endPoint y: 445, distance: 226.1
click at [509, 445] on div "The Practice Management Course (PMC) consists of eight online learning modules …" at bounding box center [490, 385] width 474 height 545
click at [509, 431] on p "We recommend that you set aside 2-3 full days (approx. 15-20 hours) to complete…" at bounding box center [489, 418] width 453 height 25
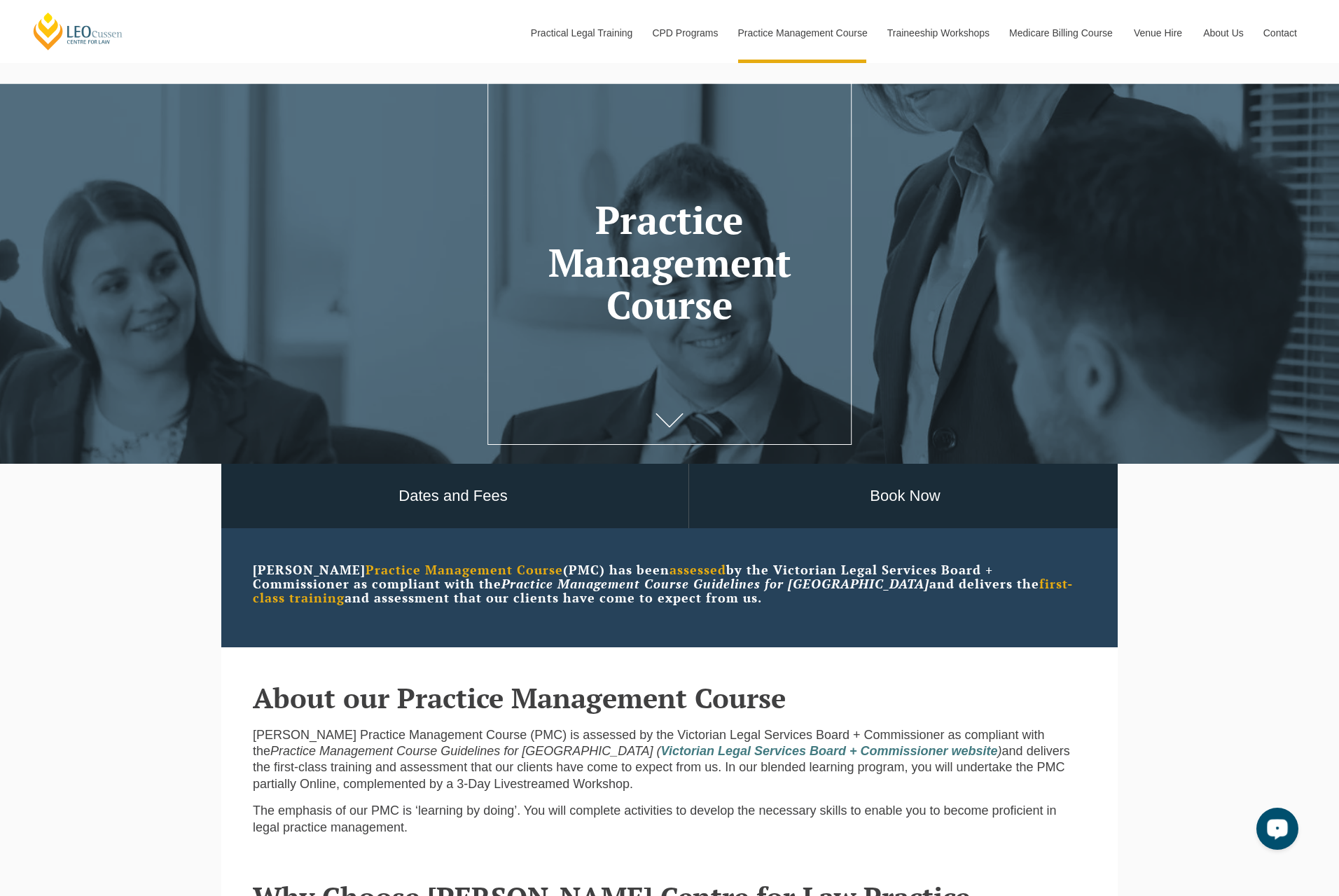
scroll to position [0, 0]
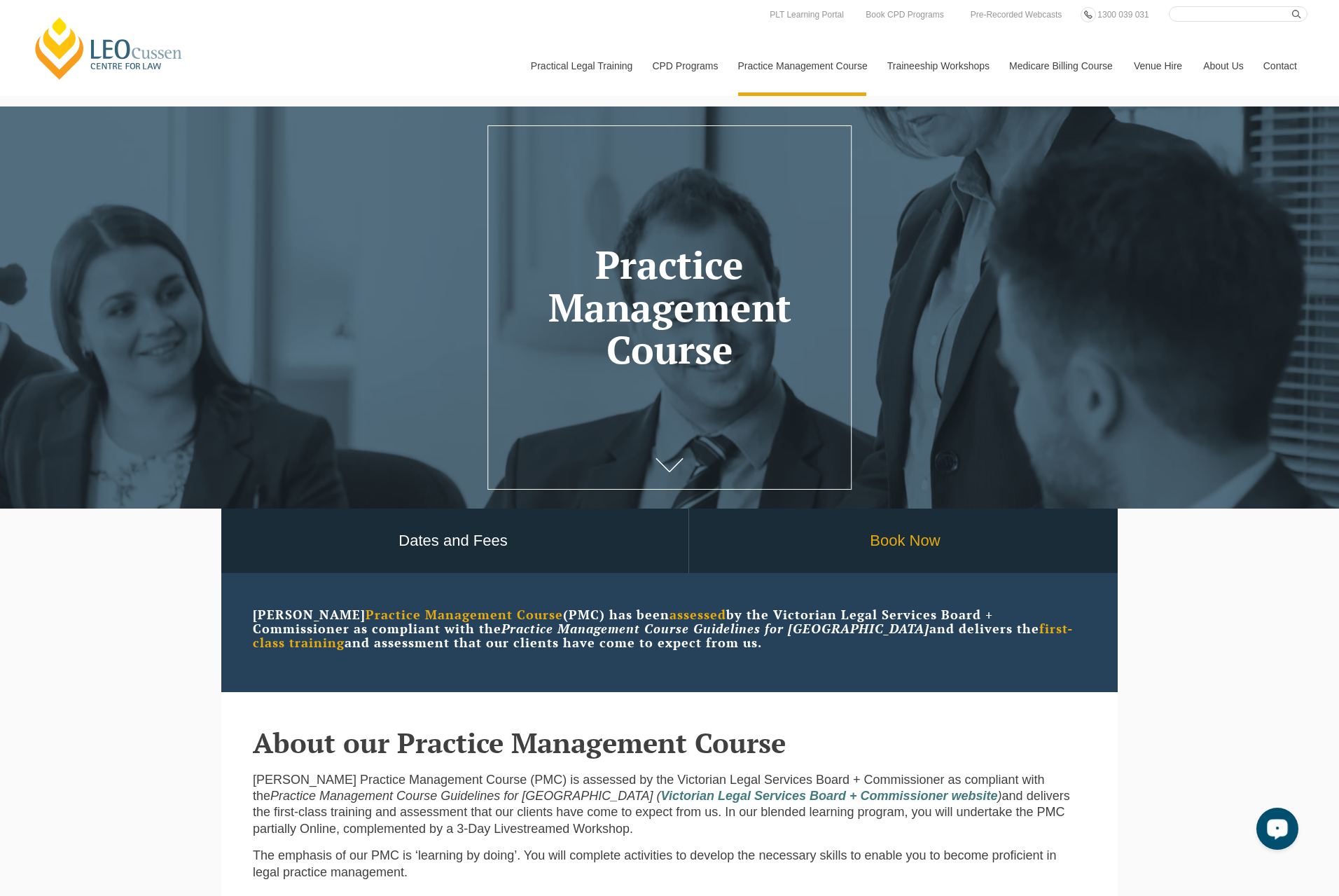
click at [902, 540] on link "Book Now" at bounding box center [905, 541] width 432 height 65
click at [929, 543] on link "Book Now" at bounding box center [905, 541] width 432 height 65
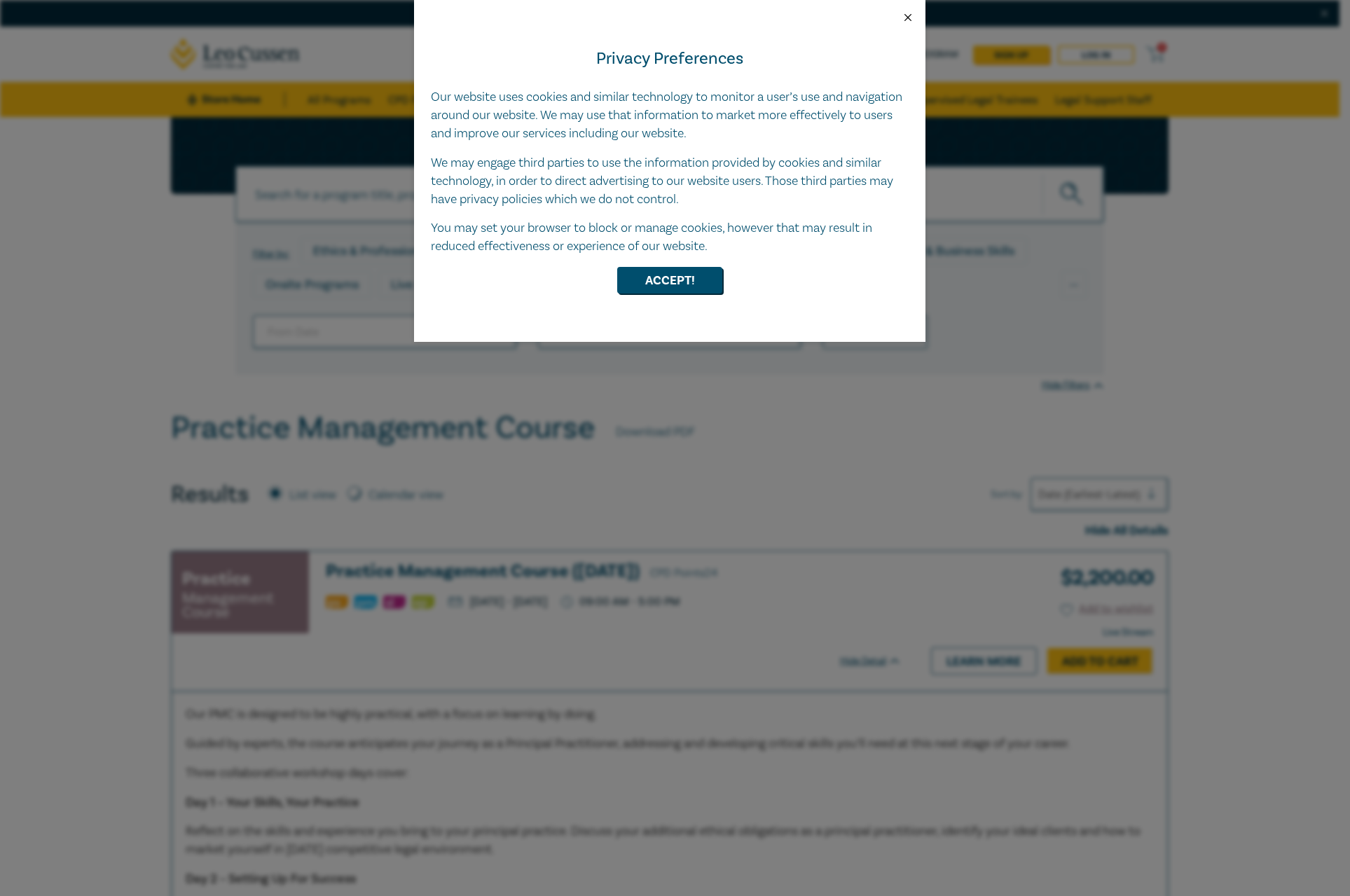
click at [908, 23] on button "Close" at bounding box center [907, 17] width 12 height 12
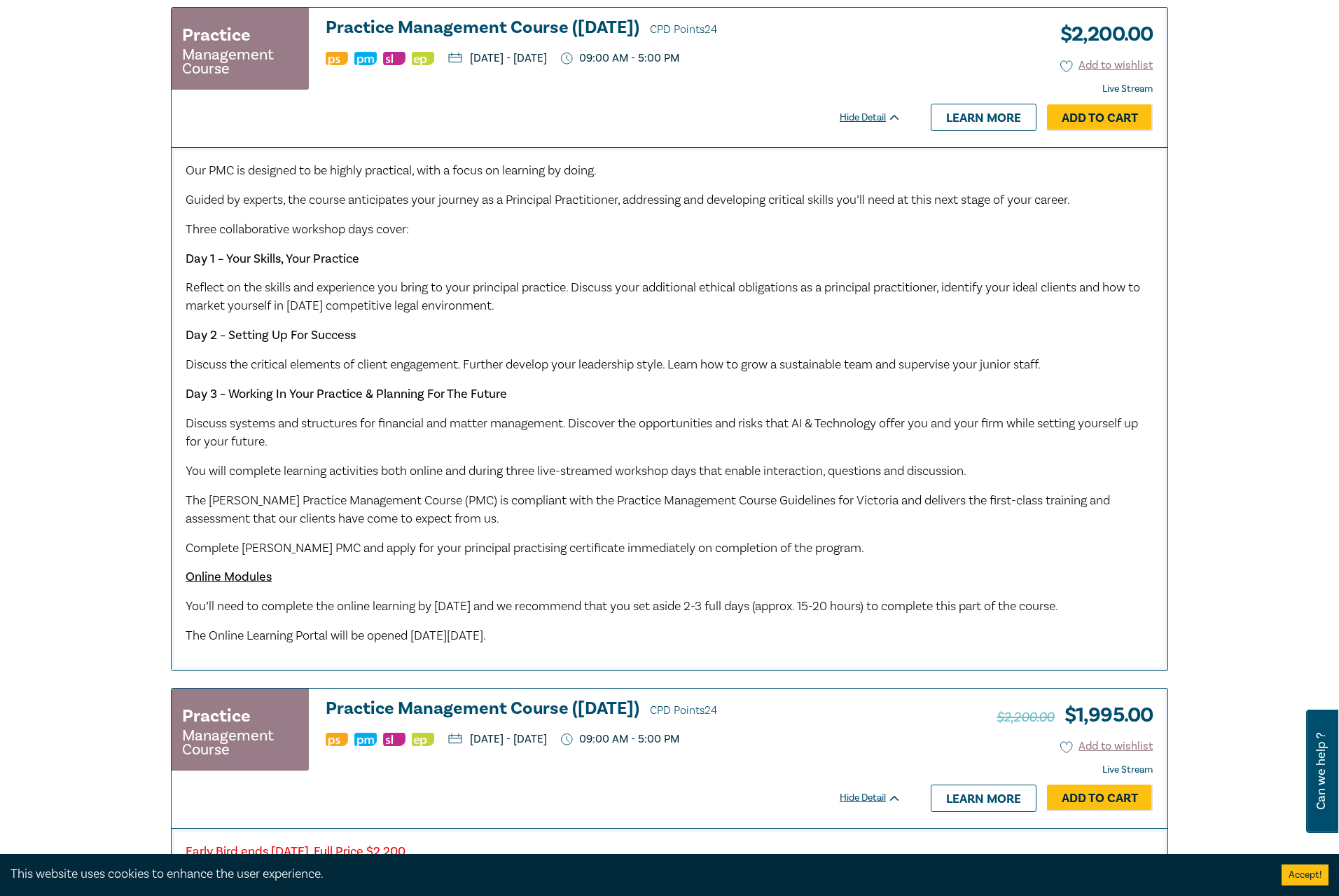
scroll to position [560, 0]
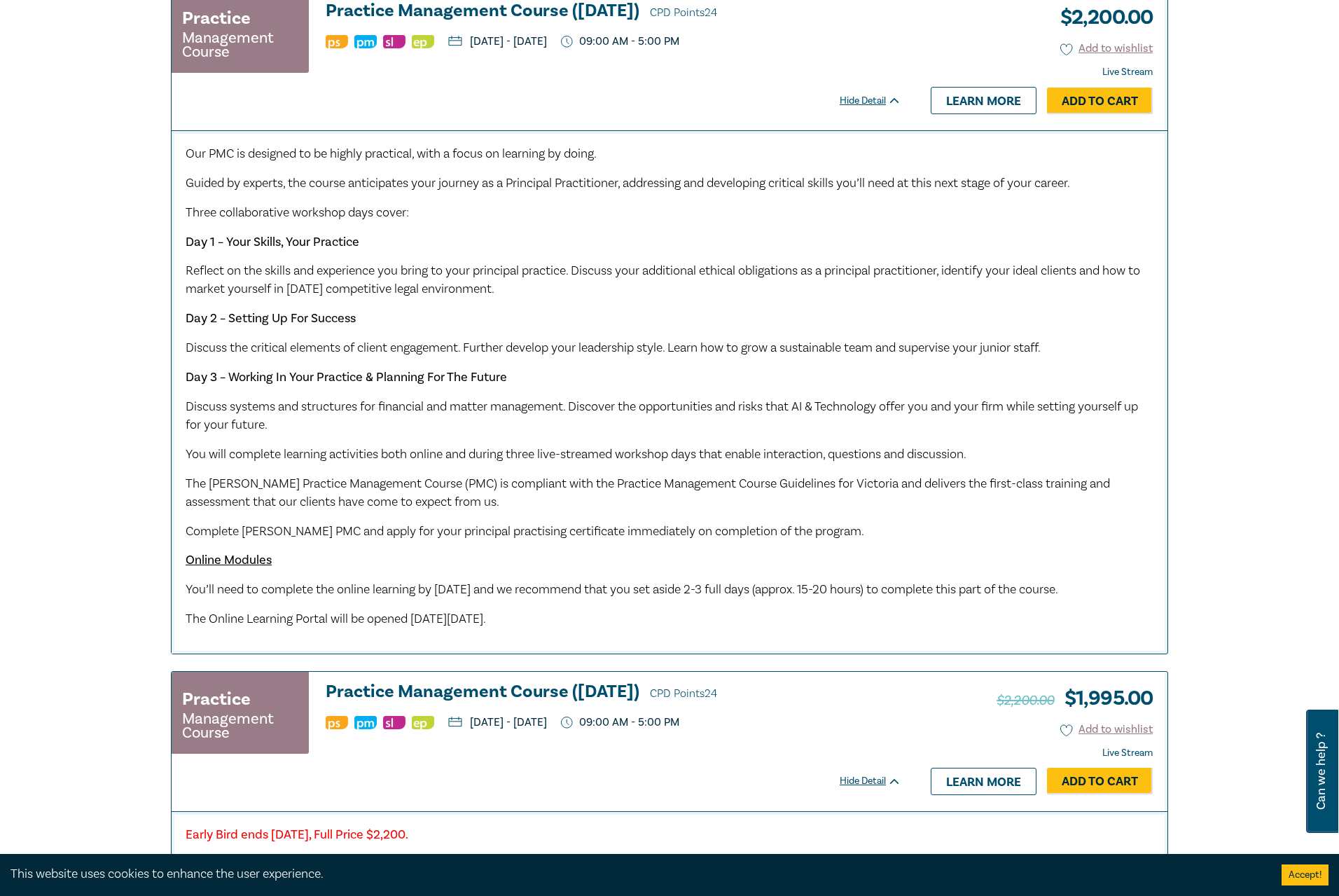
drag, startPoint x: 200, startPoint y: 411, endPoint x: 746, endPoint y: 428, distance: 546.3
click at [746, 428] on p "Discuss systems and structures for financial and matter management. Discover th…" at bounding box center [669, 415] width 968 height 36
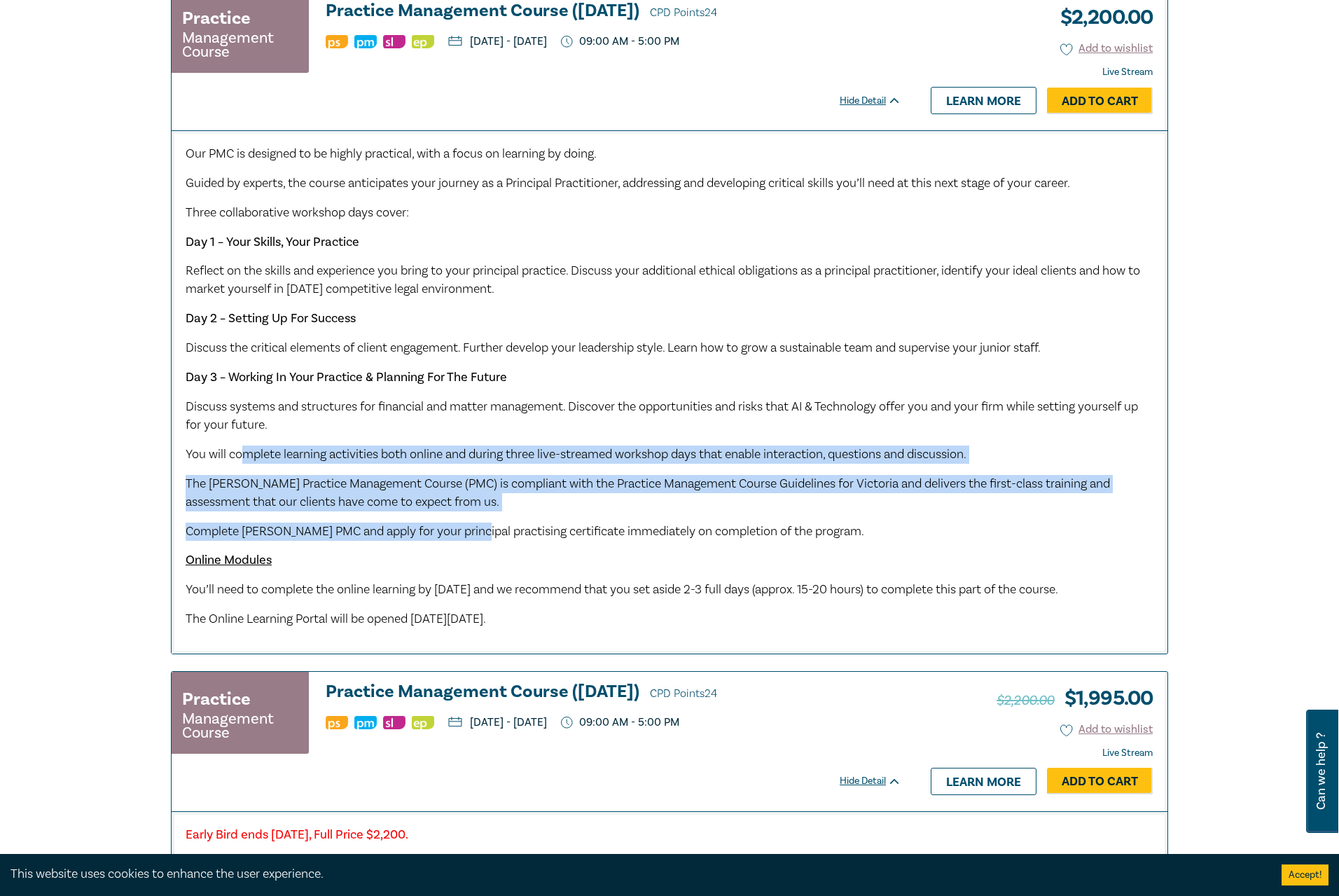
drag, startPoint x: 241, startPoint y: 455, endPoint x: 478, endPoint y: 525, distance: 247.1
click at [478, 525] on div "Our PMC is designed to be highly practical, with a focus on learning by doing. …" at bounding box center [669, 387] width 968 height 483
click at [478, 525] on p "Complete Leo Cussen's PMC and apply for your principal practising certificate i…" at bounding box center [669, 531] width 968 height 18
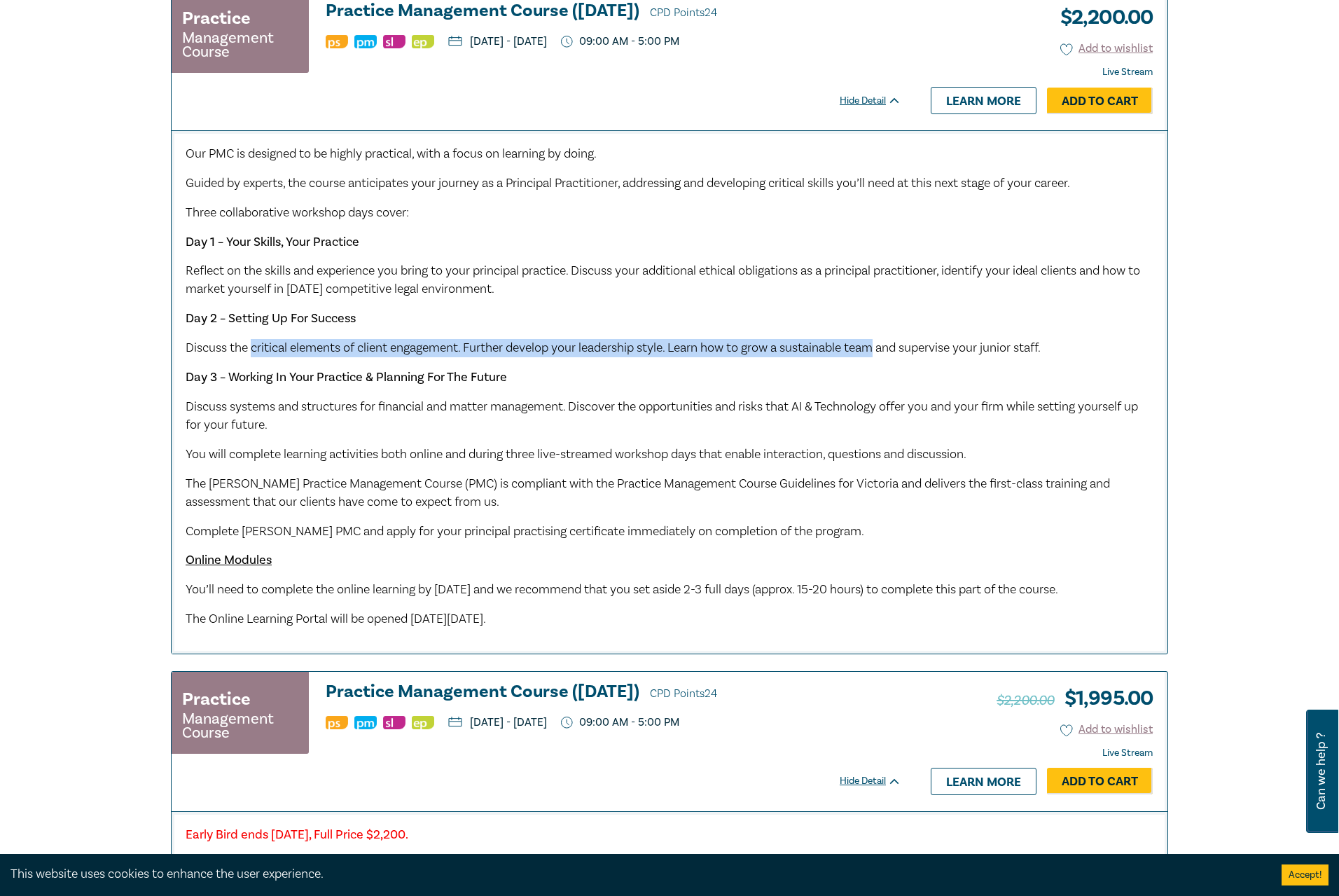
drag, startPoint x: 251, startPoint y: 353, endPoint x: 884, endPoint y: 348, distance: 633.0
click at [884, 348] on span "Discuss the critical elements of client engagement. Further develop your leader…" at bounding box center [613, 348] width 855 height 16
drag, startPoint x: 195, startPoint y: 270, endPoint x: 571, endPoint y: 286, distance: 376.3
click at [571, 286] on p "Reflect on the skills and experience you bring to your principal practice. Disc…" at bounding box center [669, 280] width 968 height 36
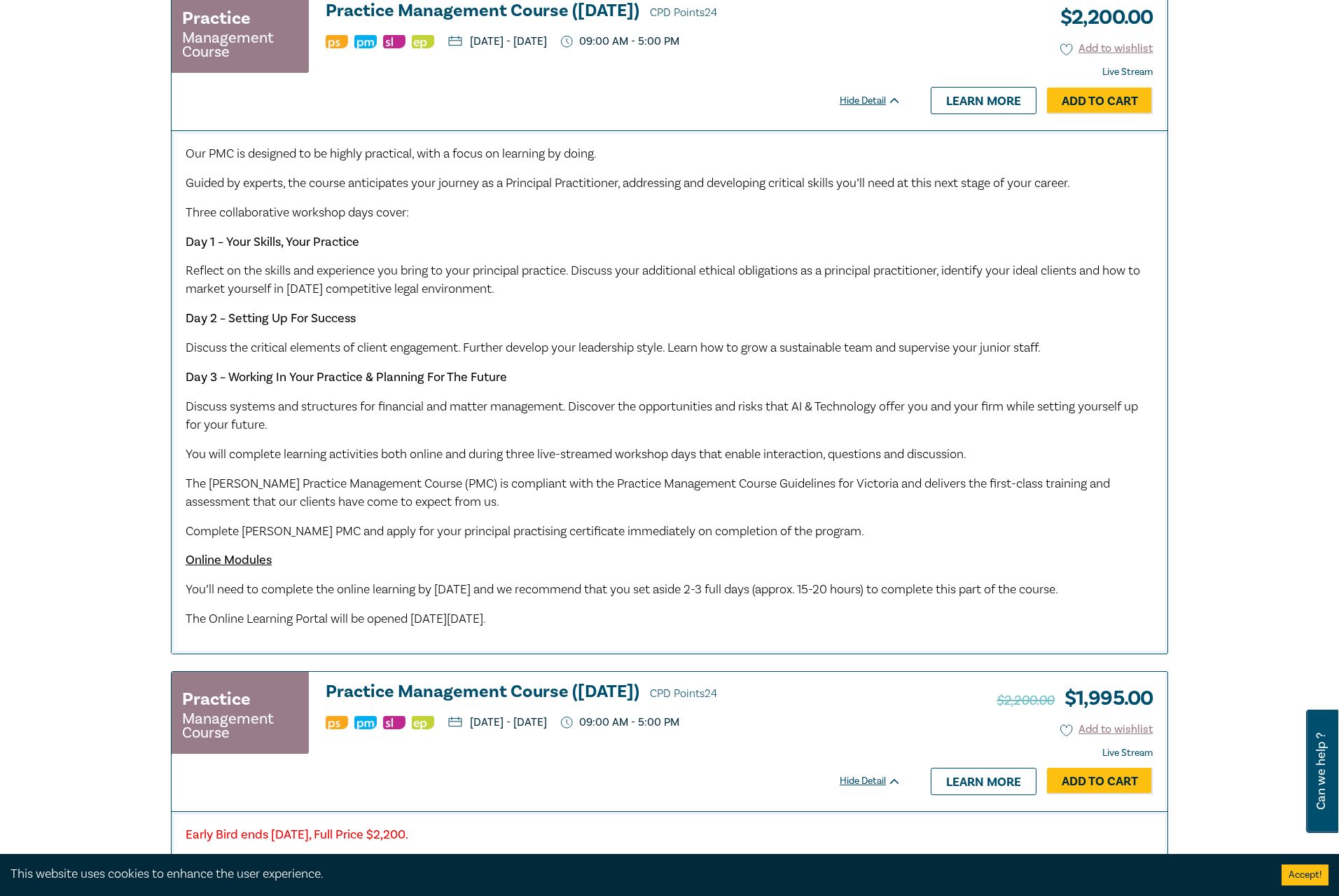
click at [572, 286] on p "Reflect on the skills and experience you bring to your principal practice. Disc…" at bounding box center [669, 280] width 968 height 36
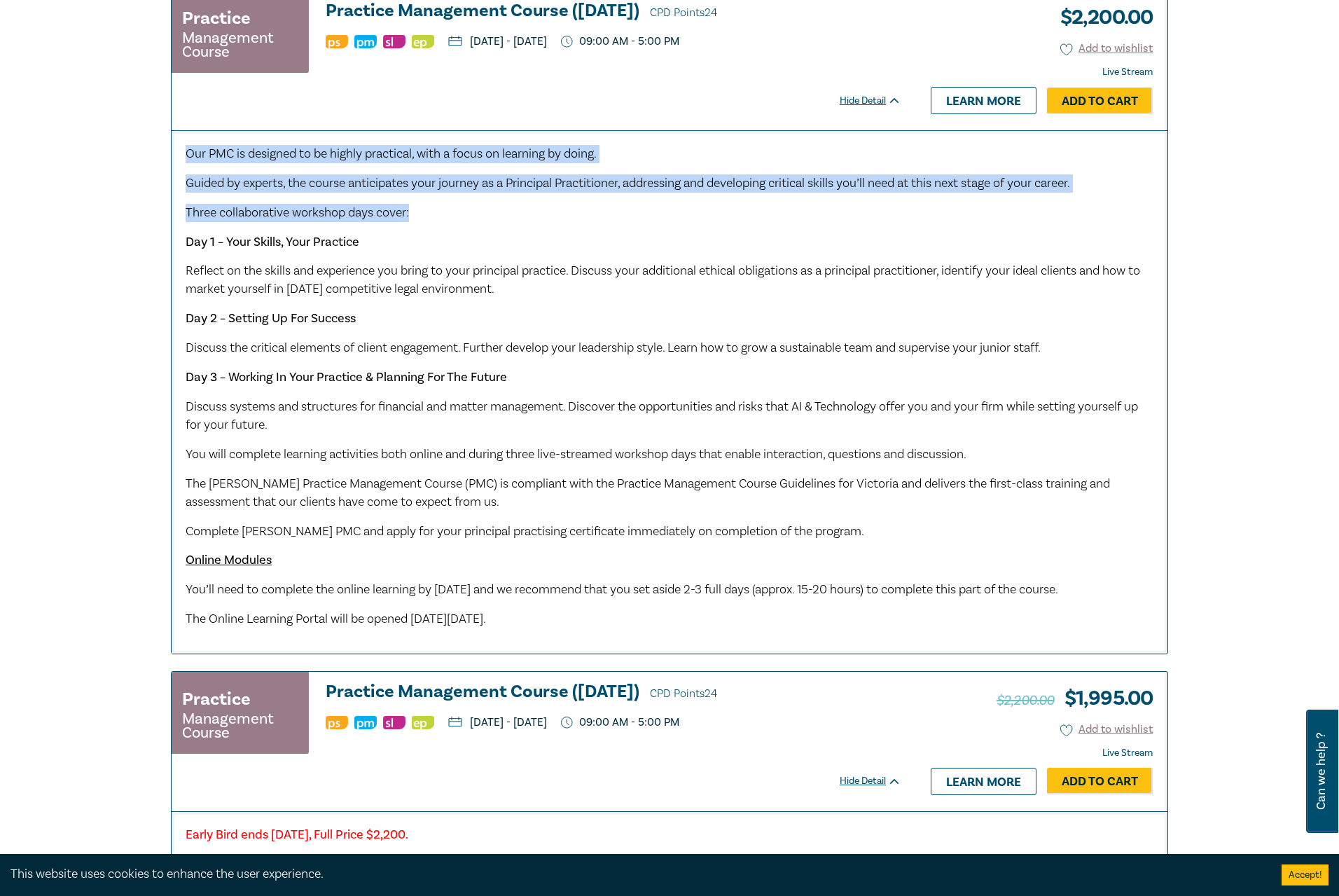
drag, startPoint x: 185, startPoint y: 153, endPoint x: 1090, endPoint y: 196, distance: 906.0
click at [1090, 196] on div "Our PMC is designed to be highly practical, with a focus on learning by doing. …" at bounding box center [669, 392] width 996 height 523
click at [1090, 196] on div "Our PMC is designed to be highly practical, with a focus on learning by doing. …" at bounding box center [669, 387] width 968 height 483
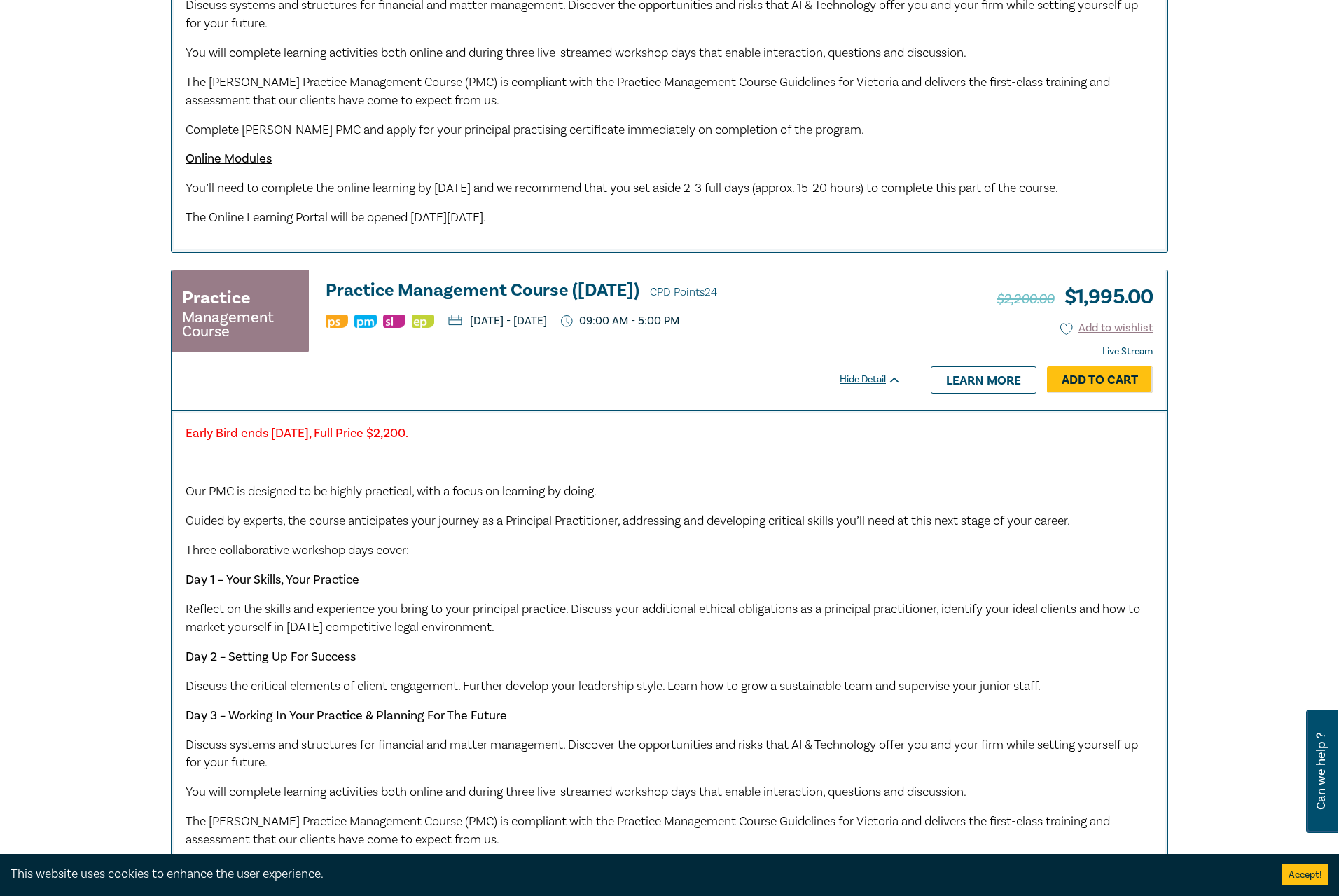
scroll to position [1051, 0]
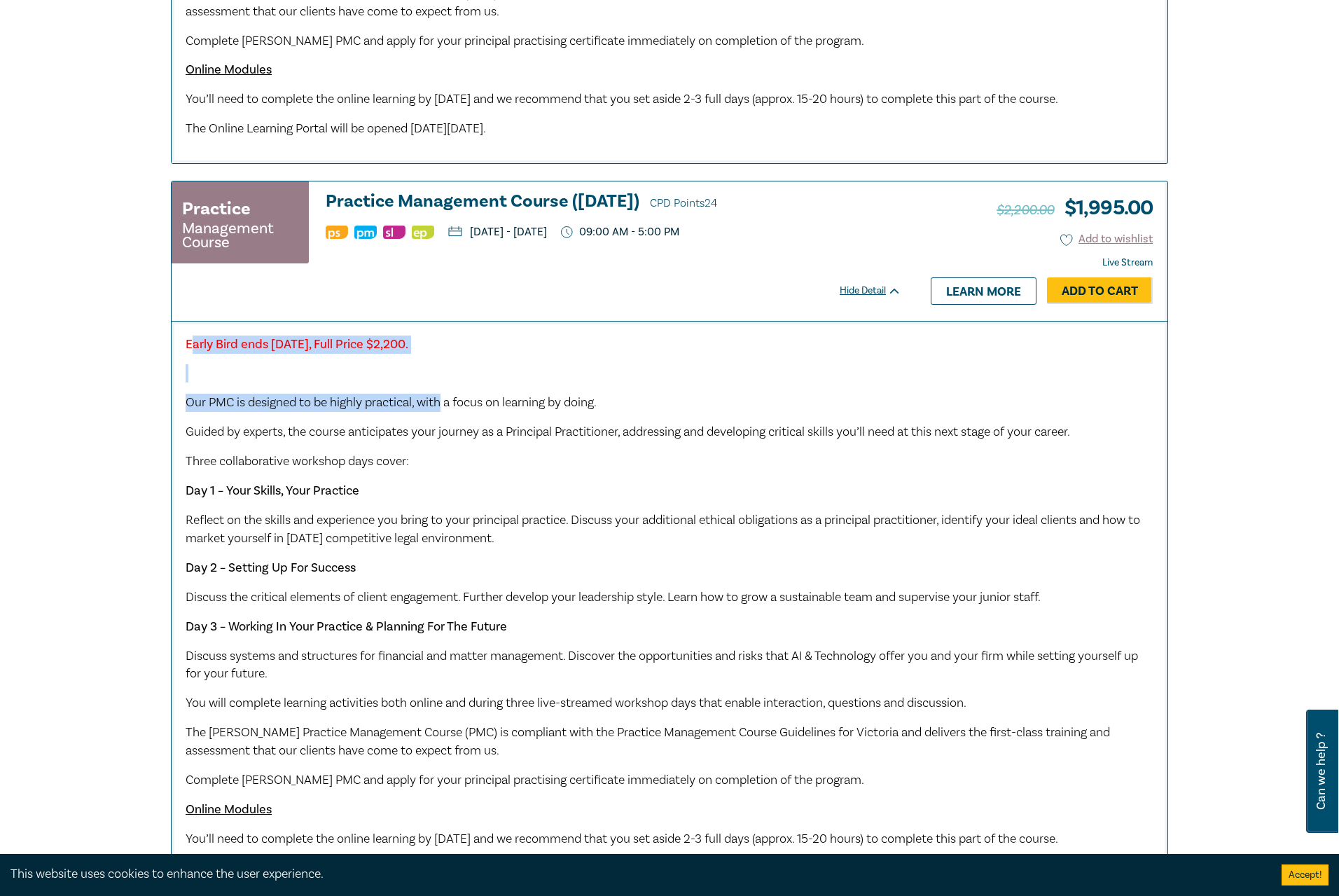
drag, startPoint x: 194, startPoint y: 364, endPoint x: 443, endPoint y: 427, distance: 256.8
click at [443, 427] on div "Early Bird ends Friday 7 November 2025, Full Price $2,200. Our PMC is designed …" at bounding box center [669, 606] width 968 height 542
click at [443, 410] on span "Our PMC is designed to be highly practical, with a focus on learning by doing." at bounding box center [391, 402] width 411 height 16
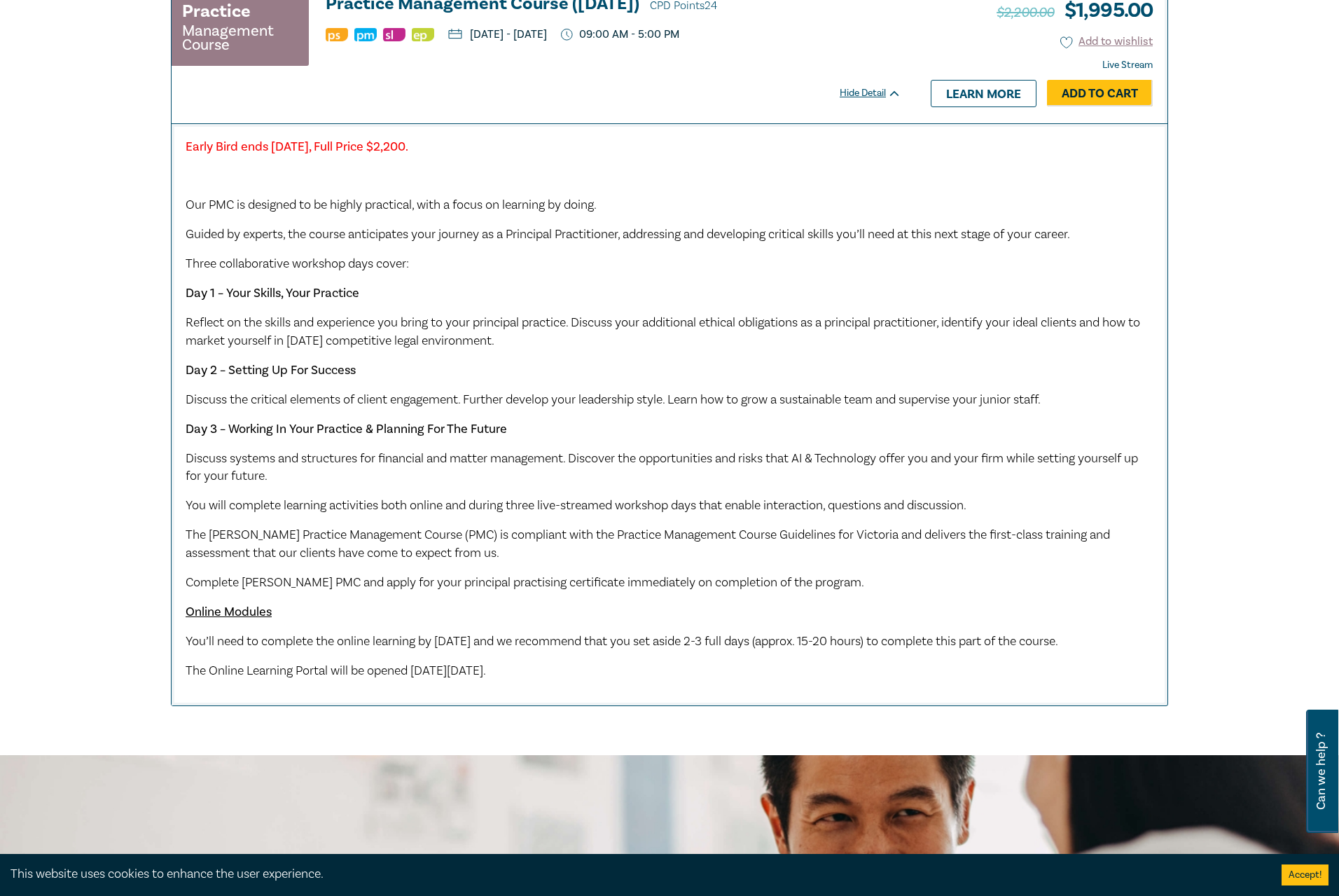
scroll to position [1261, 0]
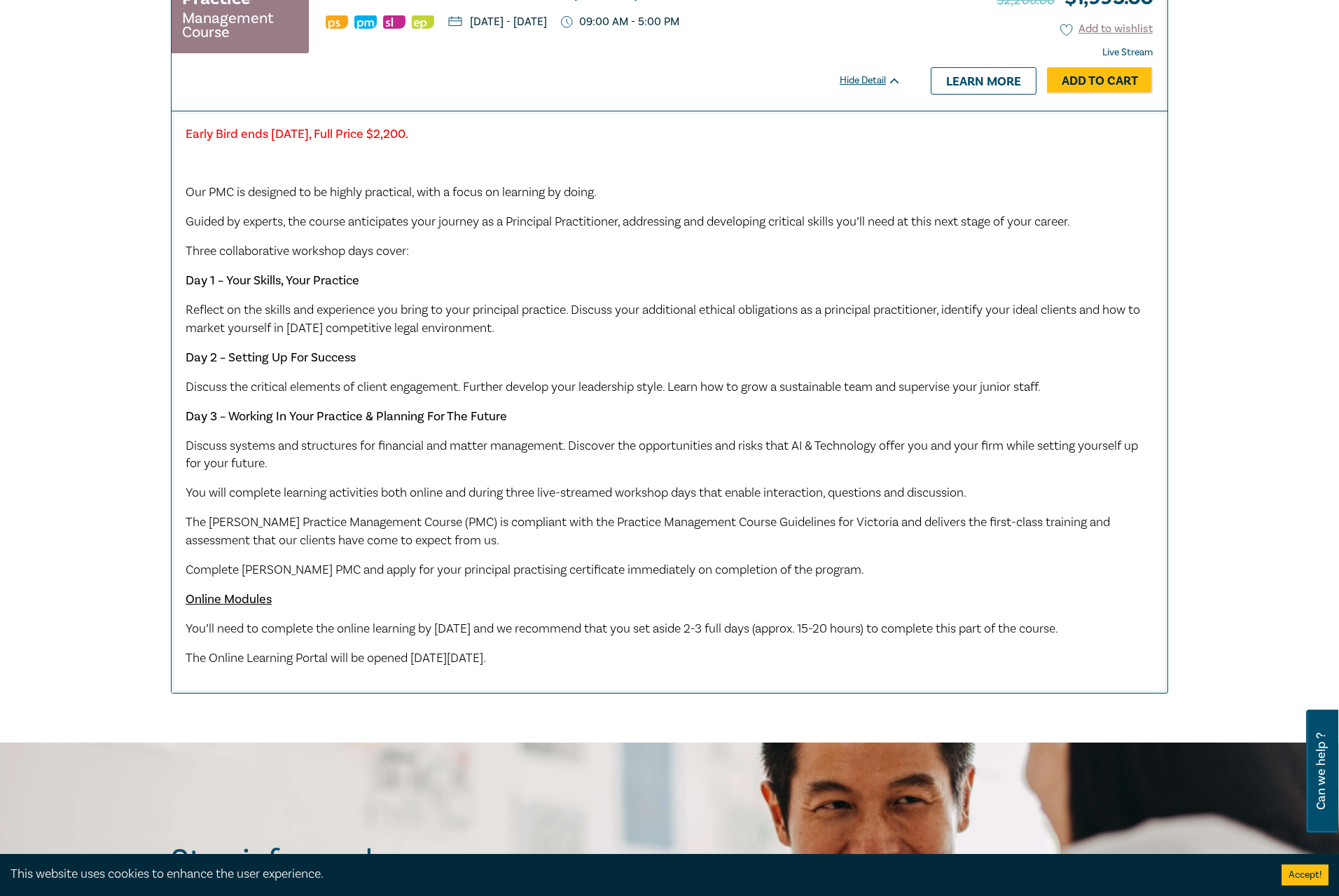
drag, startPoint x: 186, startPoint y: 332, endPoint x: 537, endPoint y: 350, distance: 351.5
click at [537, 337] on p "Reflect on the skills and experience you bring to your principal practice. Disc…" at bounding box center [669, 319] width 968 height 36
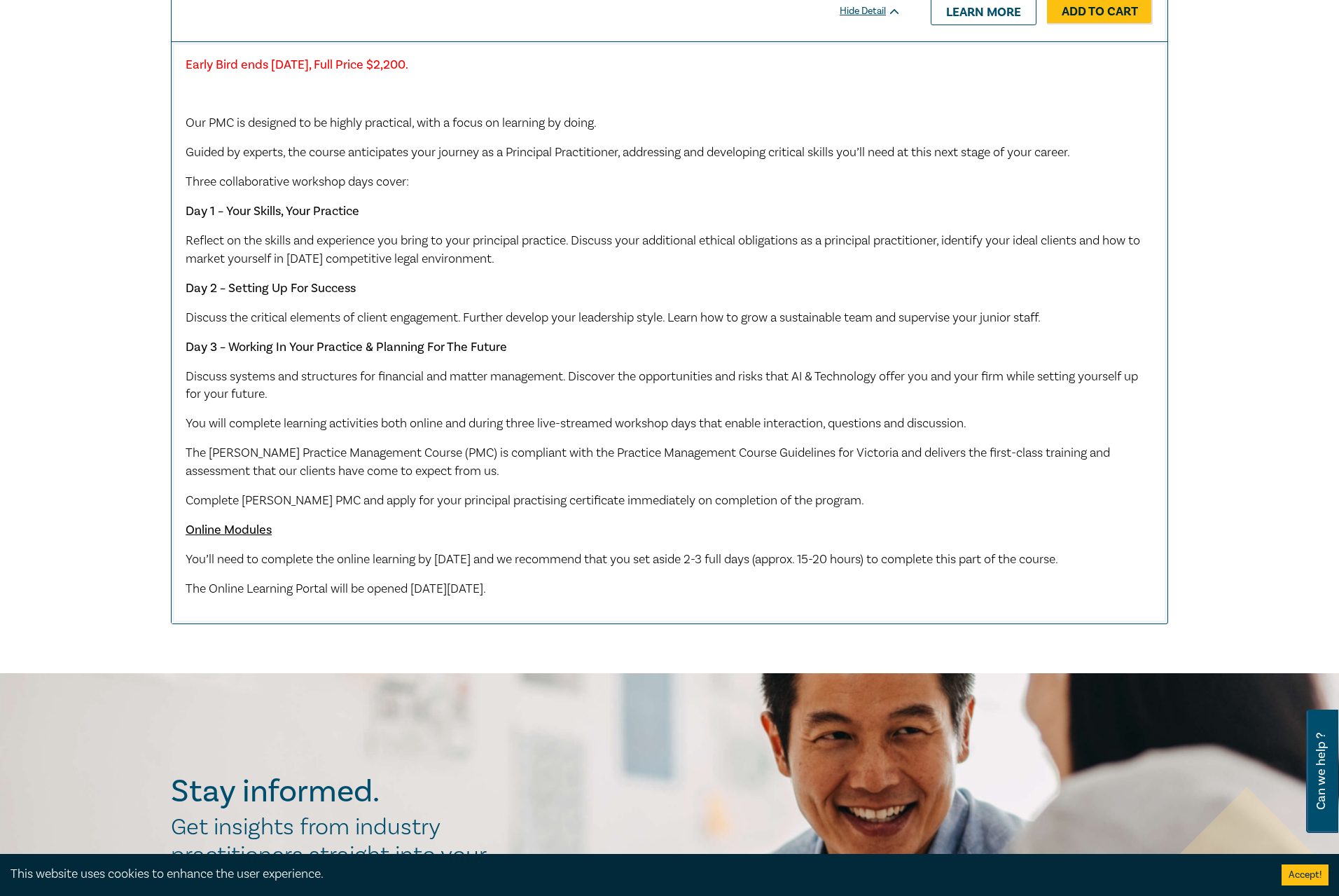
scroll to position [1330, 0]
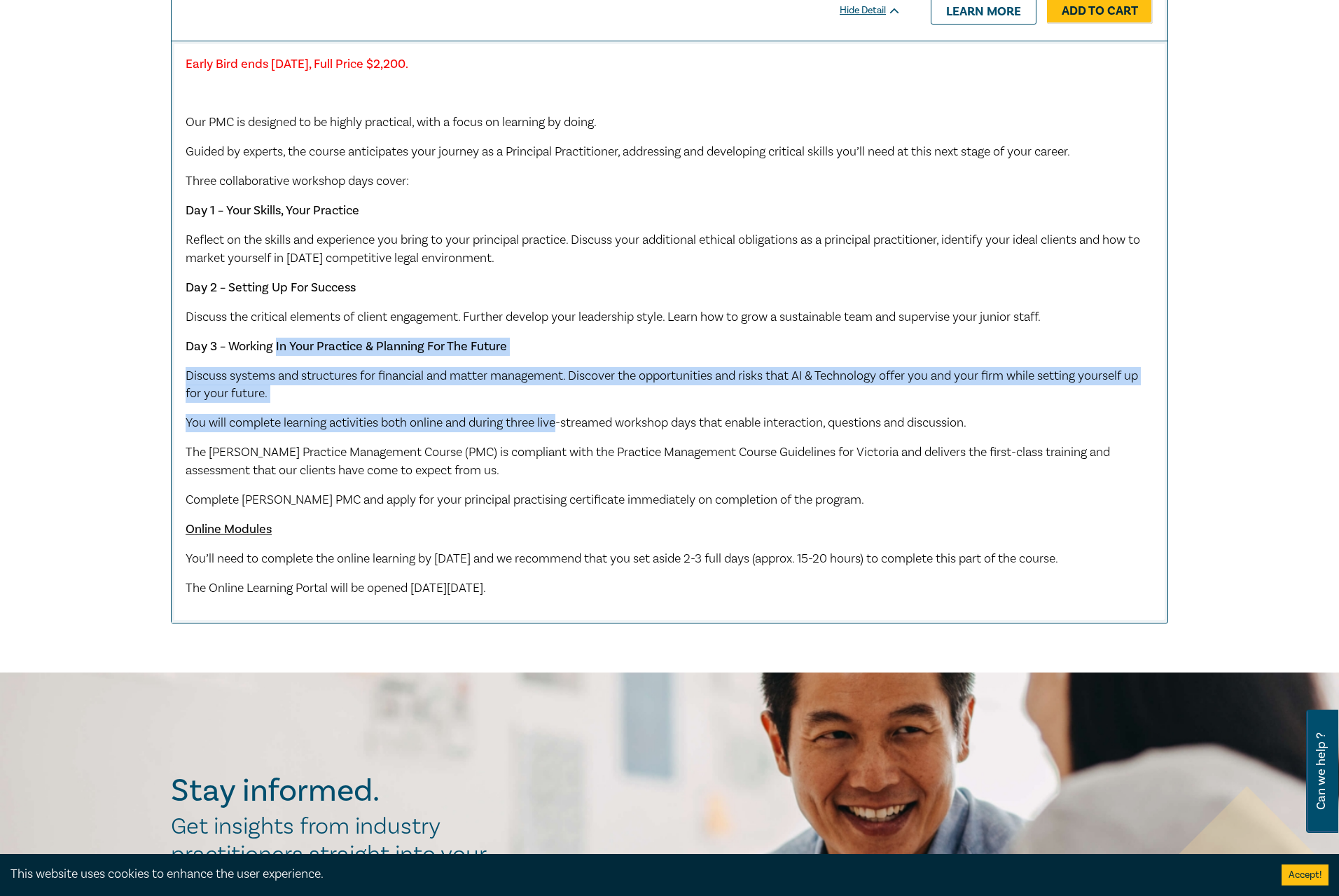
drag, startPoint x: 275, startPoint y: 368, endPoint x: 563, endPoint y: 444, distance: 297.9
click at [563, 444] on div "Early Bird ends Friday 7 November 2025, Full Price $2,200. Our PMC is designed …" at bounding box center [669, 327] width 968 height 542
click at [563, 431] on span "You will complete learning activities both online and during three live-streame…" at bounding box center [576, 423] width 781 height 16
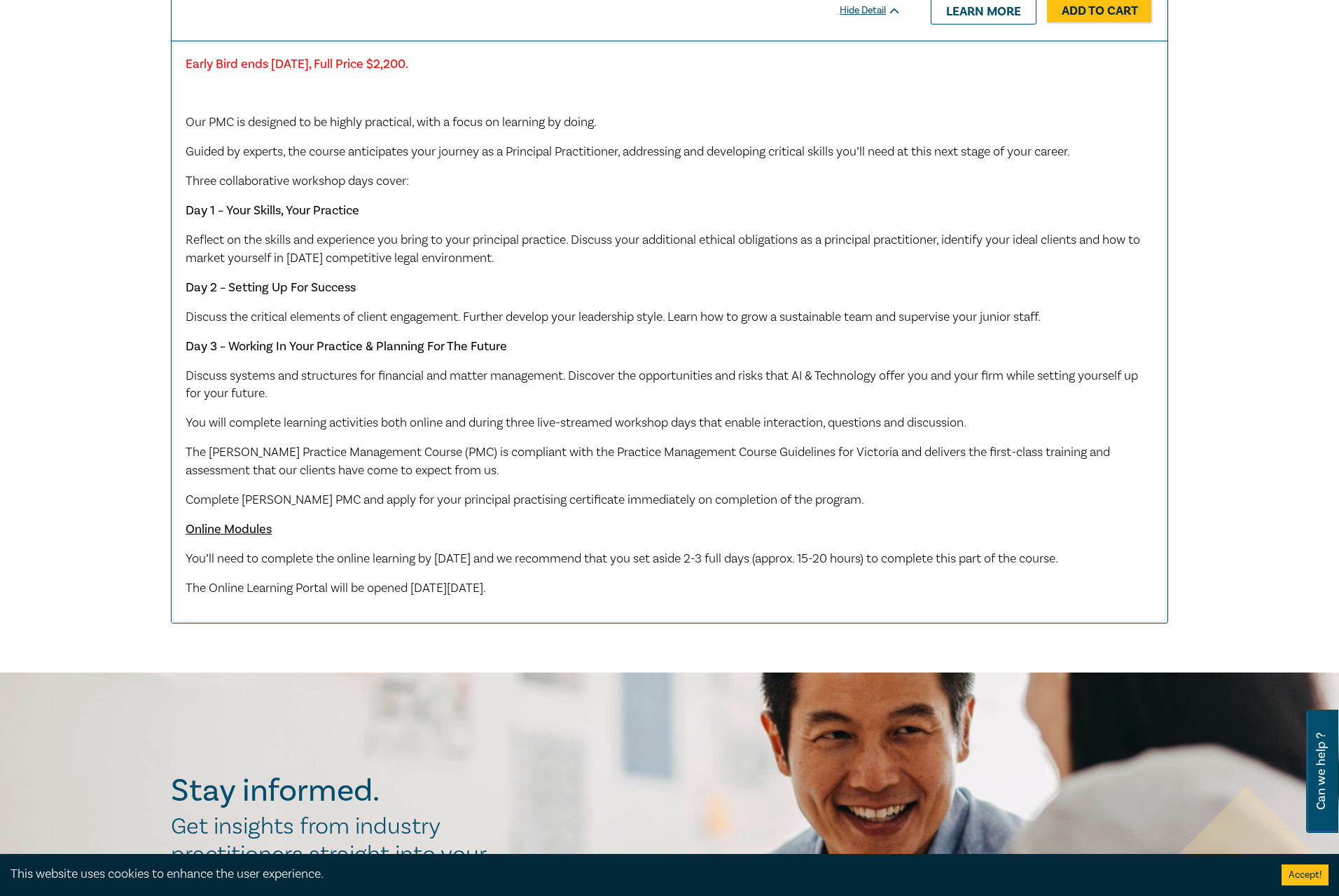
scroll to position [1400, 0]
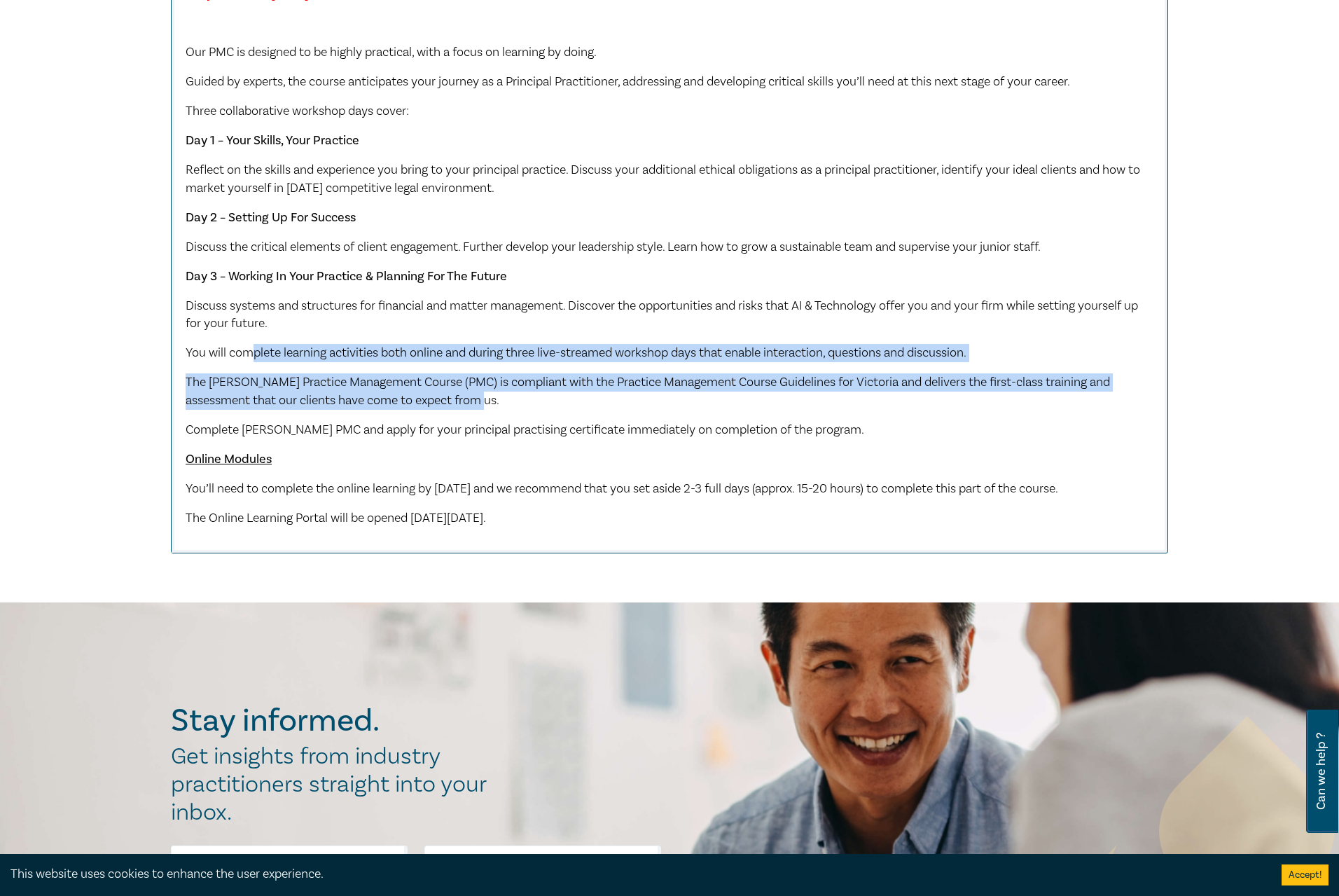
drag, startPoint x: 254, startPoint y: 376, endPoint x: 667, endPoint y: 432, distance: 416.8
click at [667, 432] on div "Early Bird ends Friday 7 November 2025, Full Price $2,200. Our PMC is designed …" at bounding box center [669, 257] width 968 height 542
click at [667, 410] on p "The [PERSON_NAME] Practice Management Course (PMC) is compliant with the Practi…" at bounding box center [669, 392] width 968 height 36
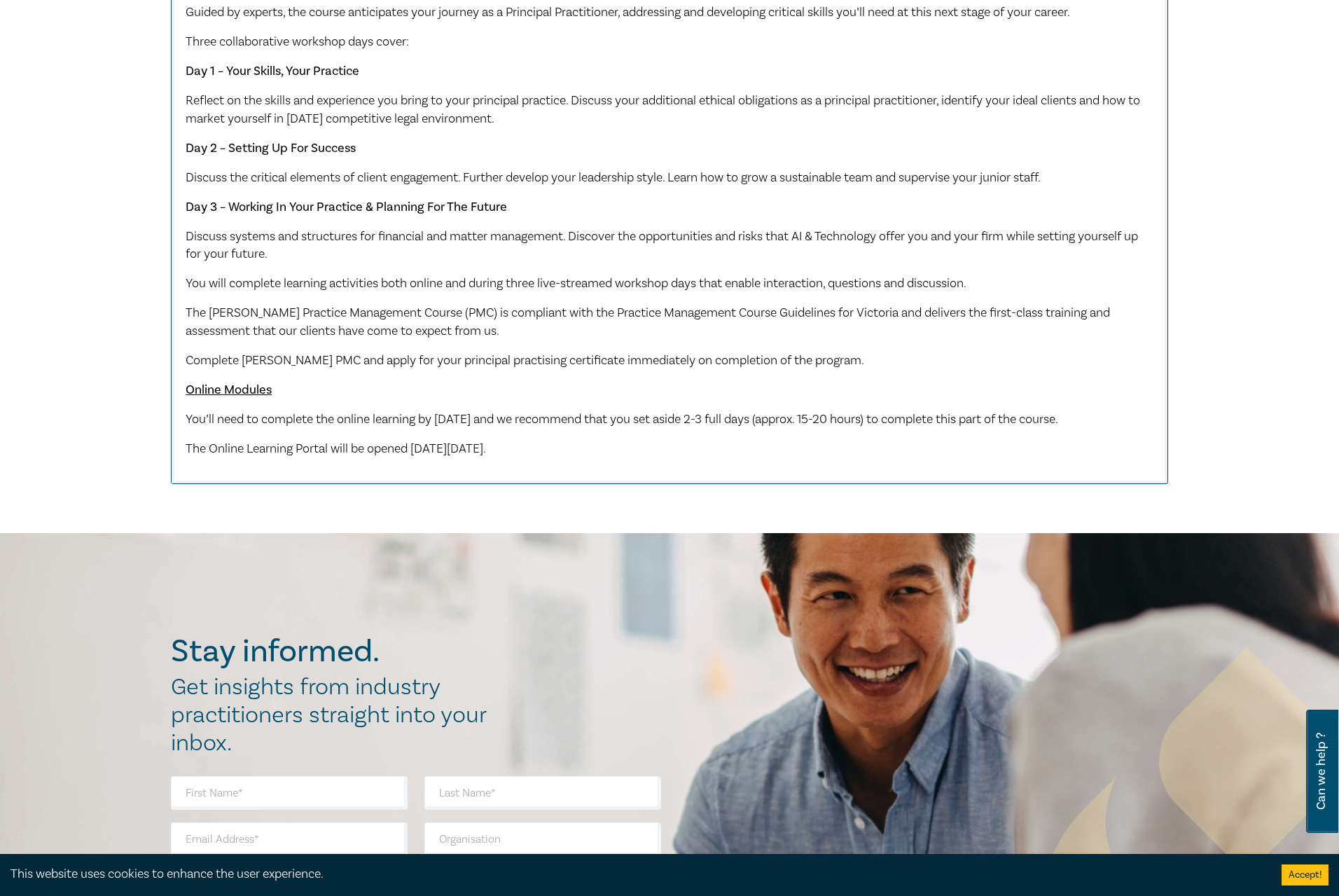
scroll to position [1470, 0]
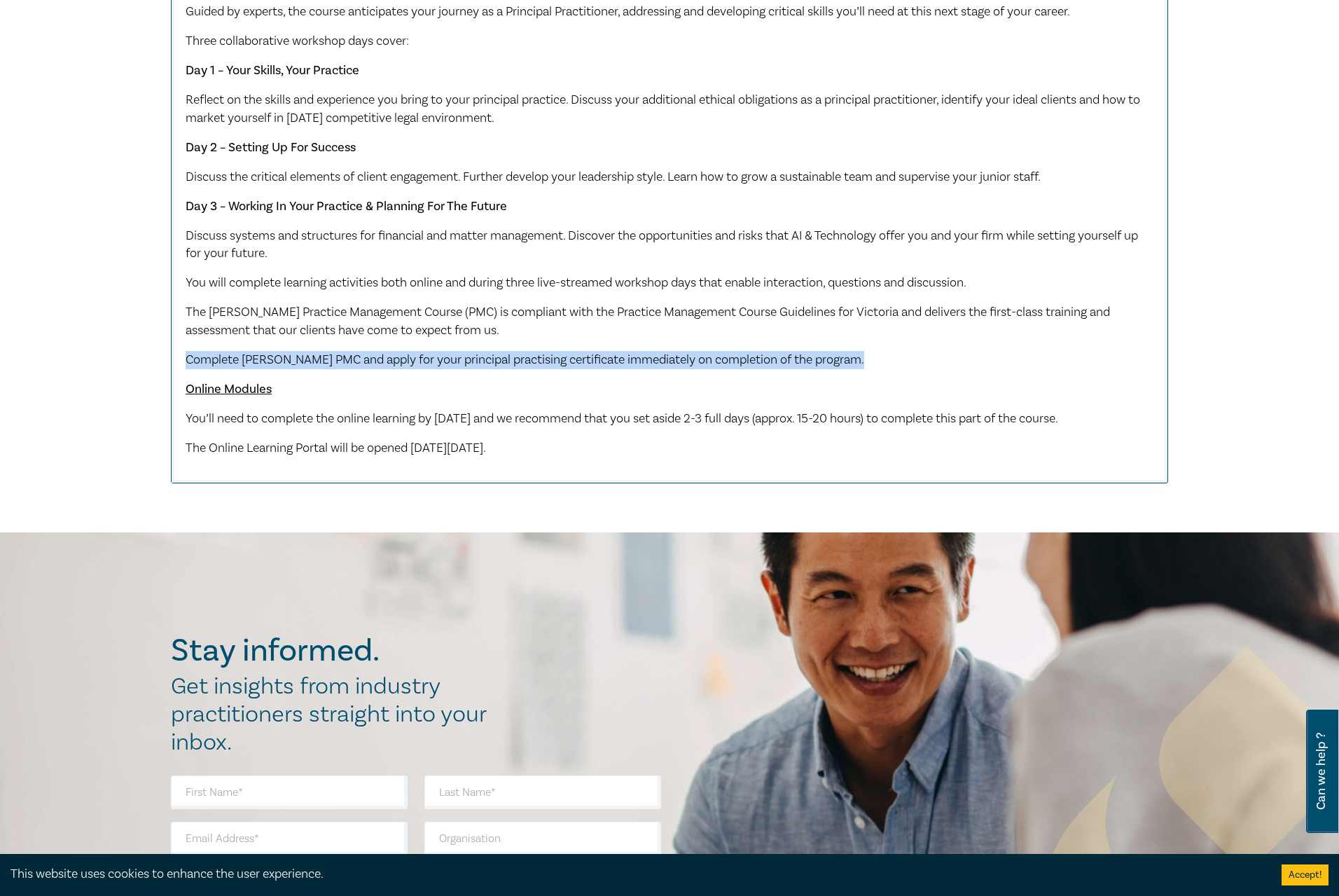
drag, startPoint x: 186, startPoint y: 385, endPoint x: 874, endPoint y: 382, distance: 688.0
click at [874, 369] on p "Complete Leo Cussen's PMC and apply for your principal practising certificate i…" at bounding box center [669, 360] width 968 height 18
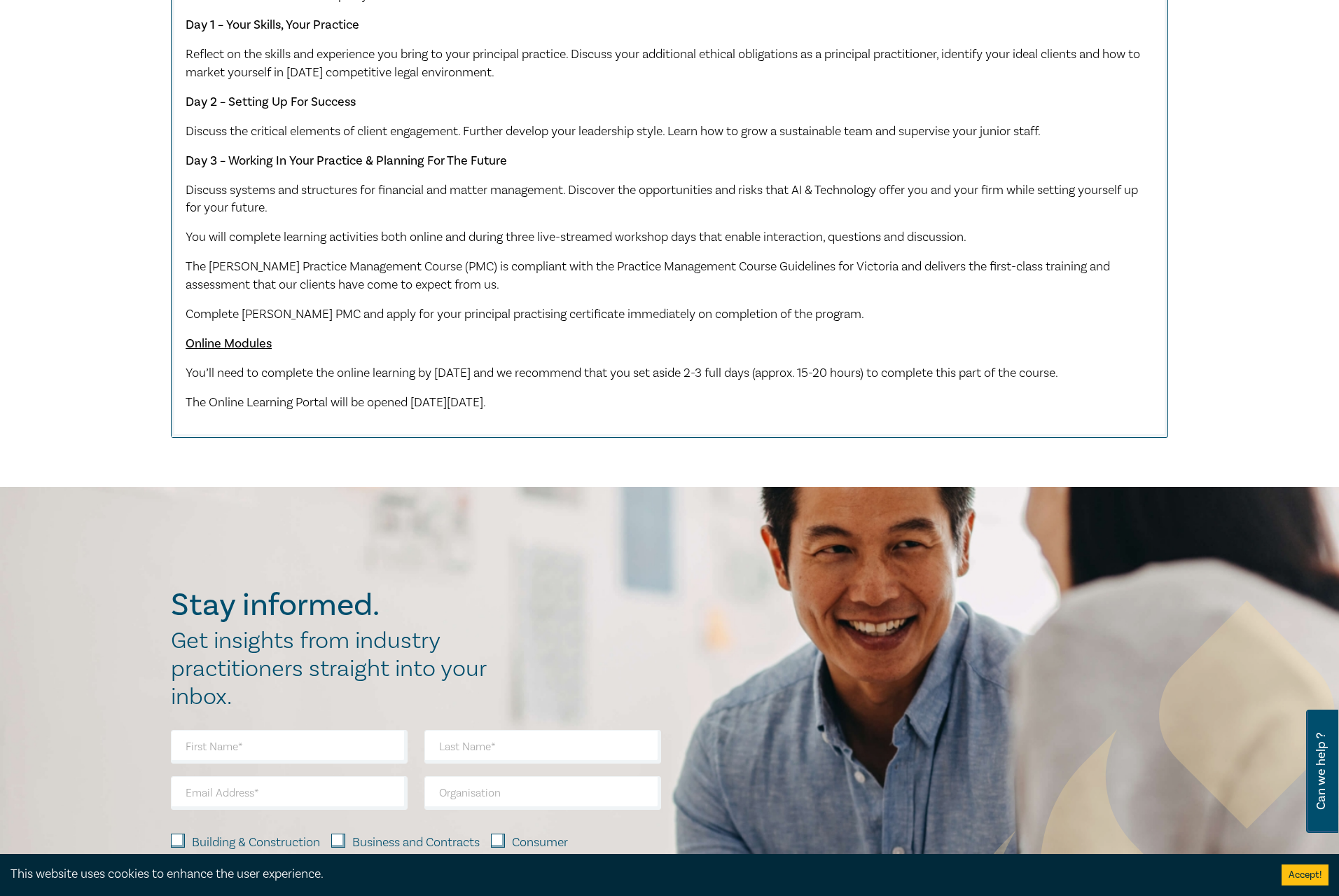
scroll to position [1541, 0]
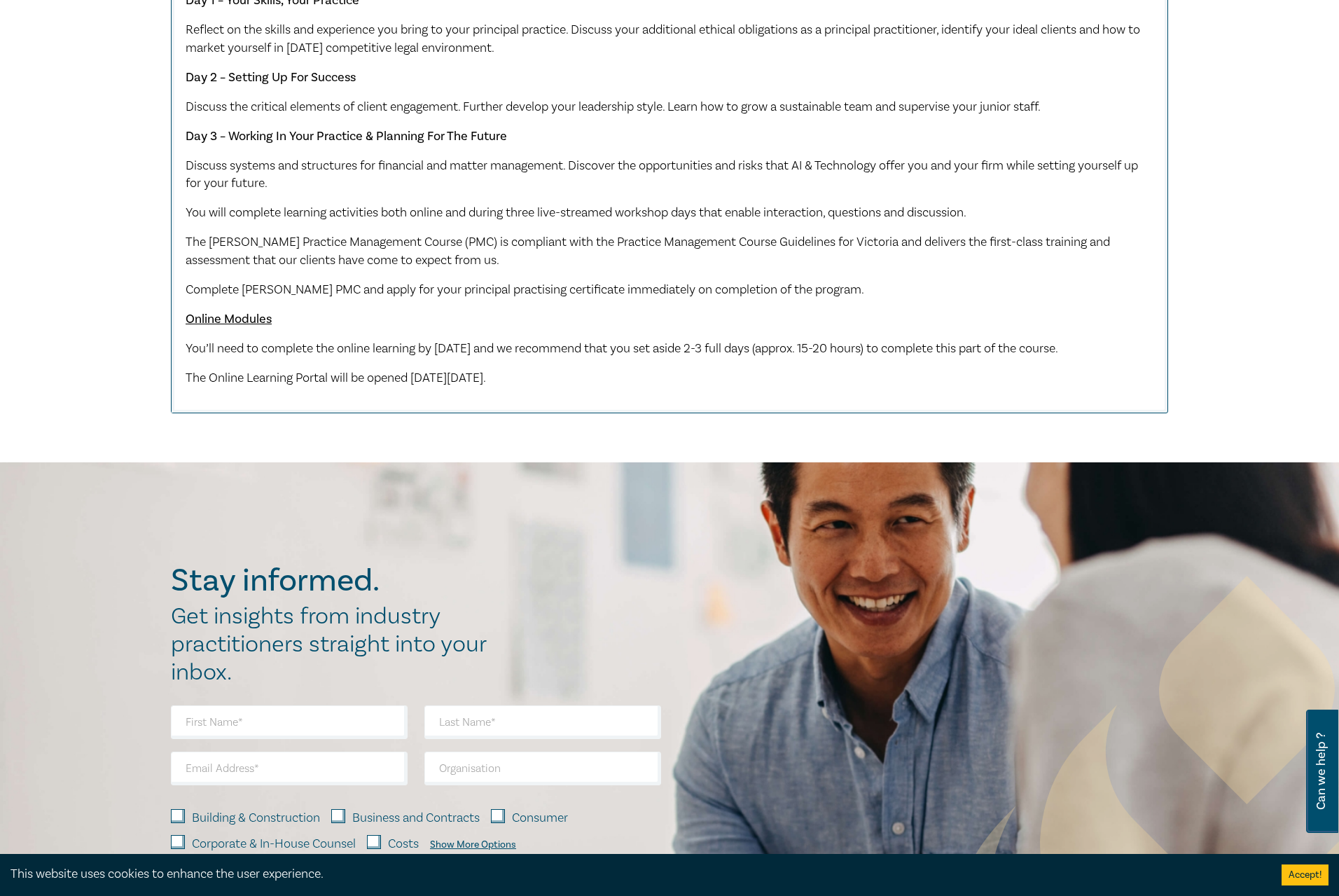
drag, startPoint x: 186, startPoint y: 371, endPoint x: 552, endPoint y: 387, distance: 366.3
click at [552, 358] on p "You’ll need to complete the online learning by Monday 1 December 2025 and we re…" at bounding box center [669, 348] width 968 height 18
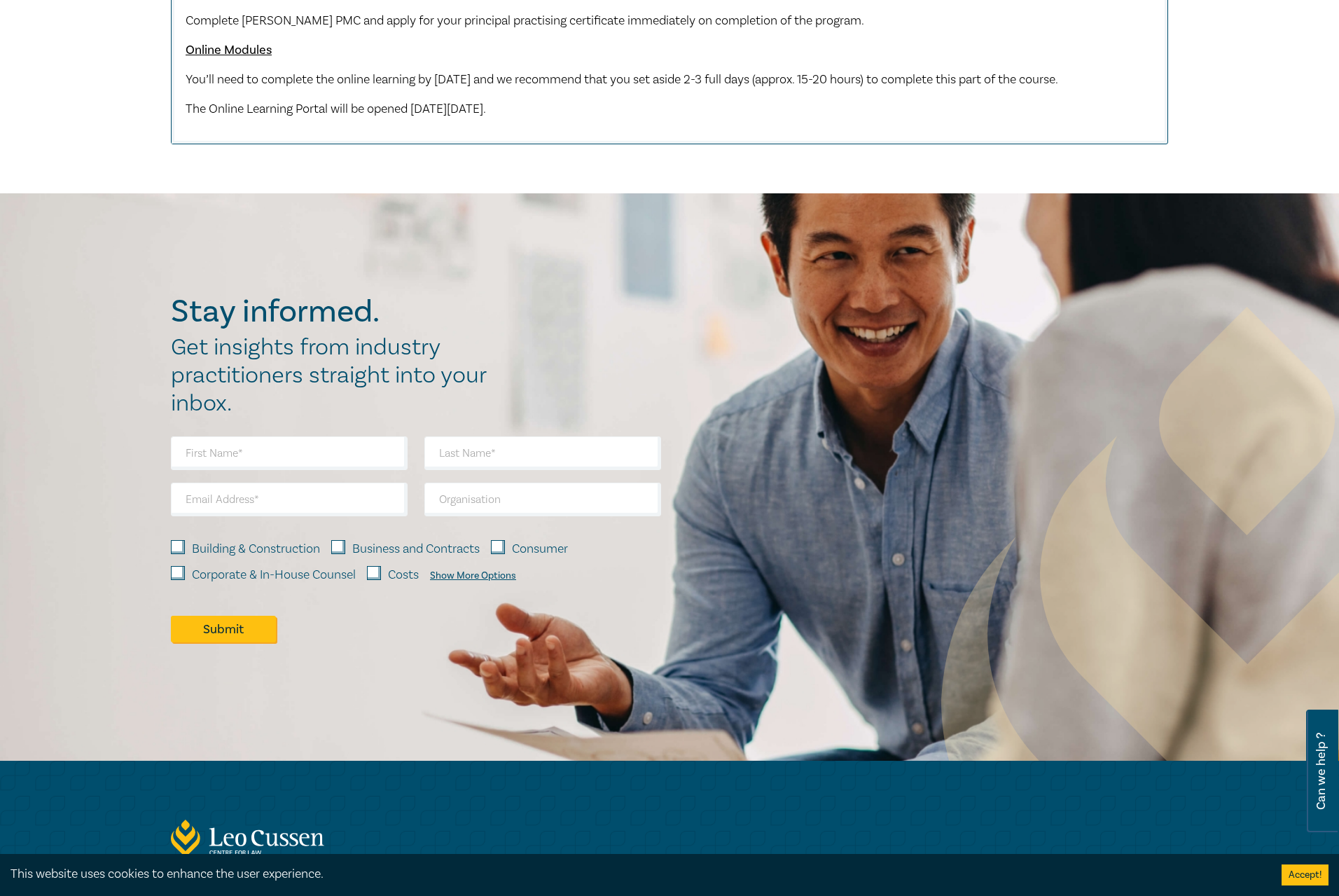
scroll to position [1891, 0]
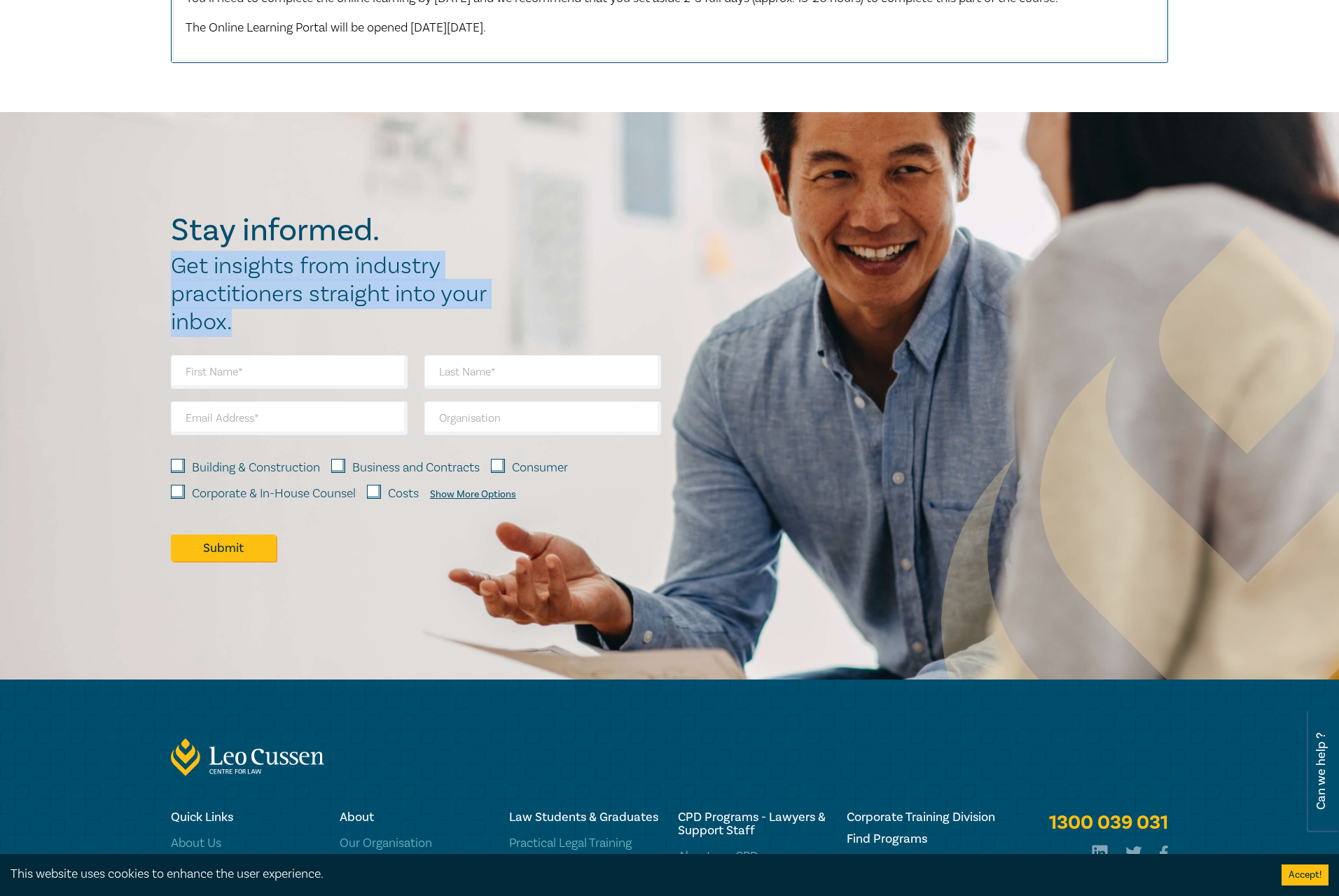
drag, startPoint x: 176, startPoint y: 308, endPoint x: 448, endPoint y: 361, distance: 277.1
click at [448, 336] on h2 "Get insights from industry practitioners straight into your inbox." at bounding box center [335, 294] width 330 height 84
click at [447, 336] on h2 "Get insights from industry practitioners straight into your inbox." at bounding box center [335, 294] width 330 height 84
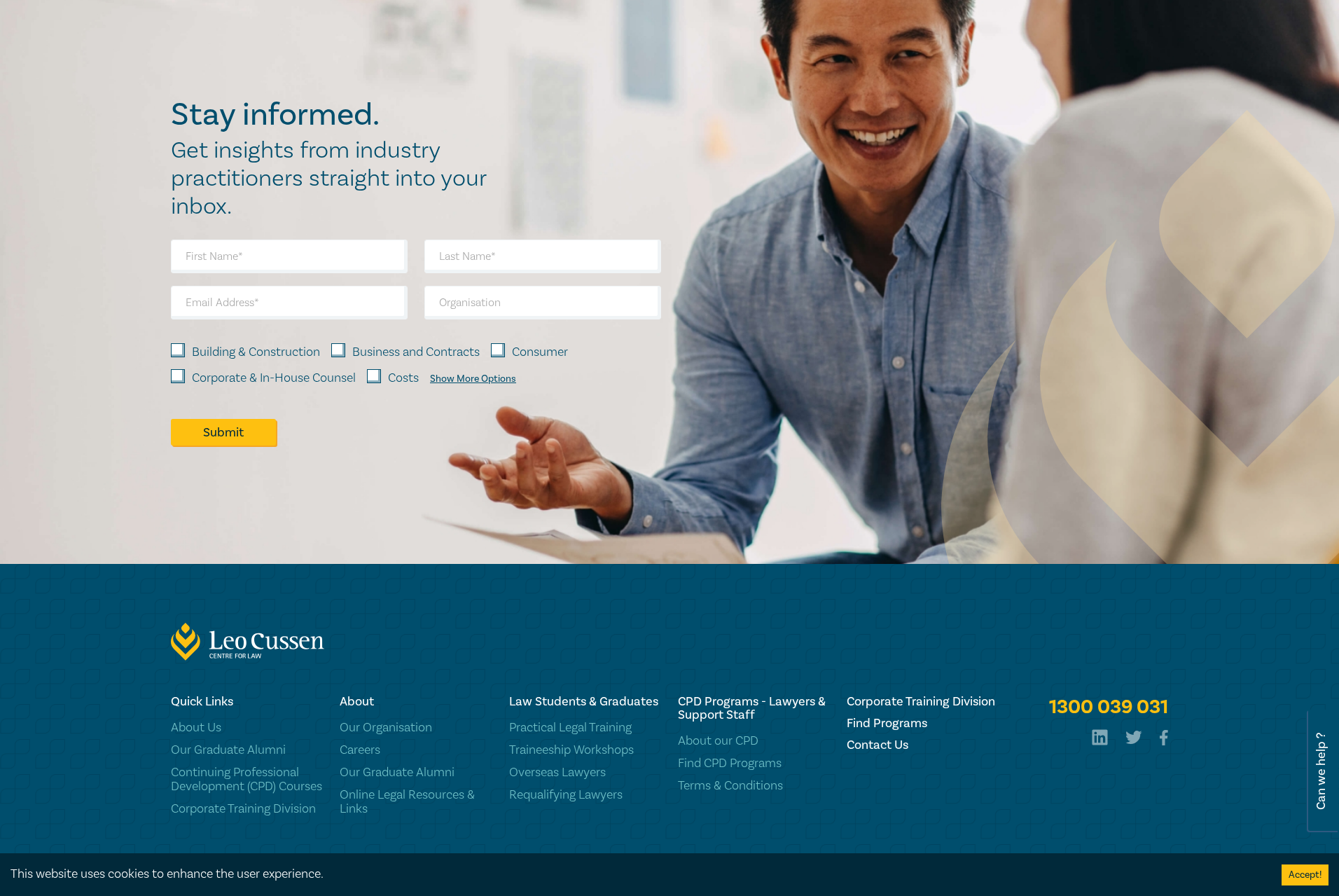
scroll to position [2031, 0]
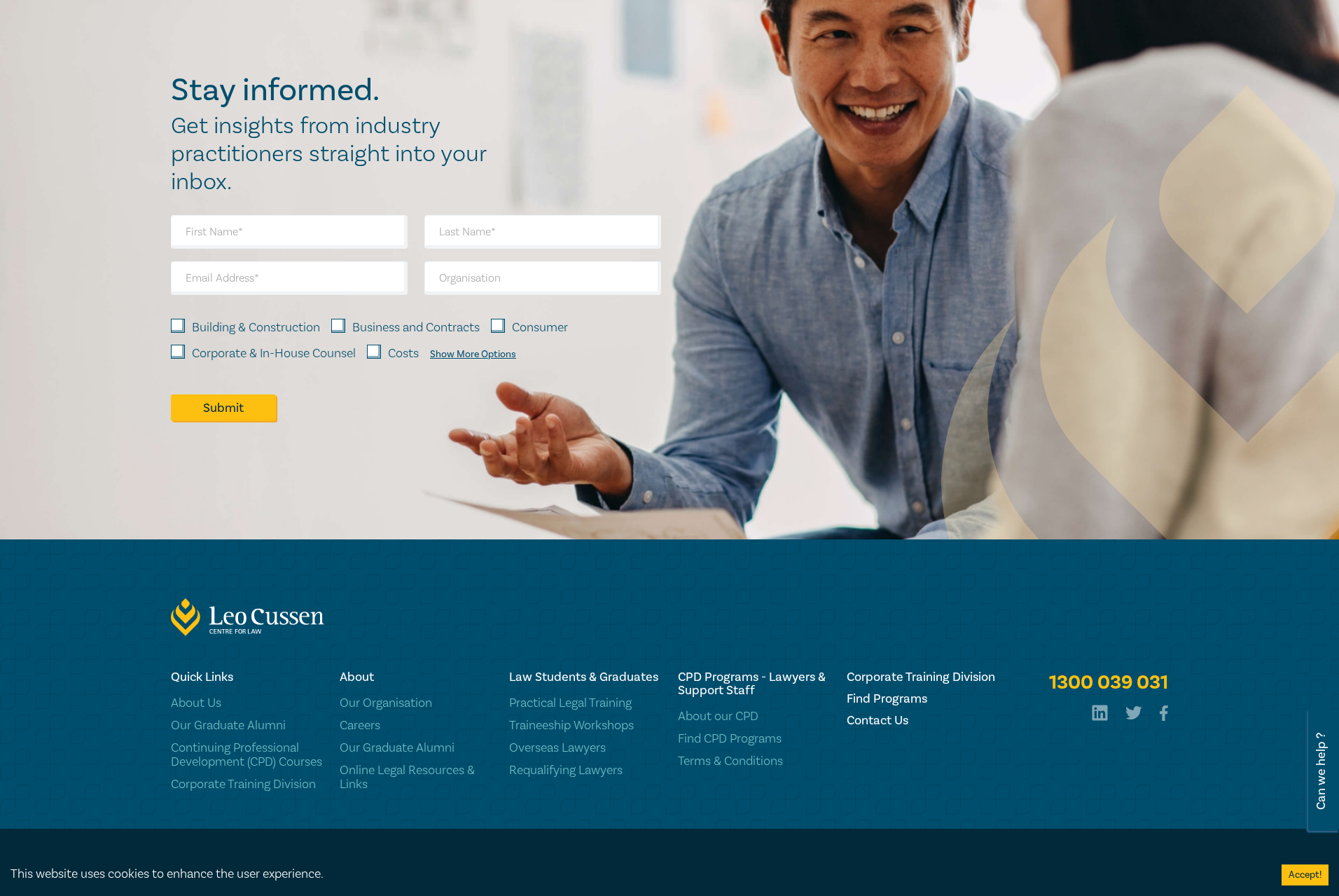
click at [478, 360] on div "Show More Options" at bounding box center [473, 355] width 86 height 12
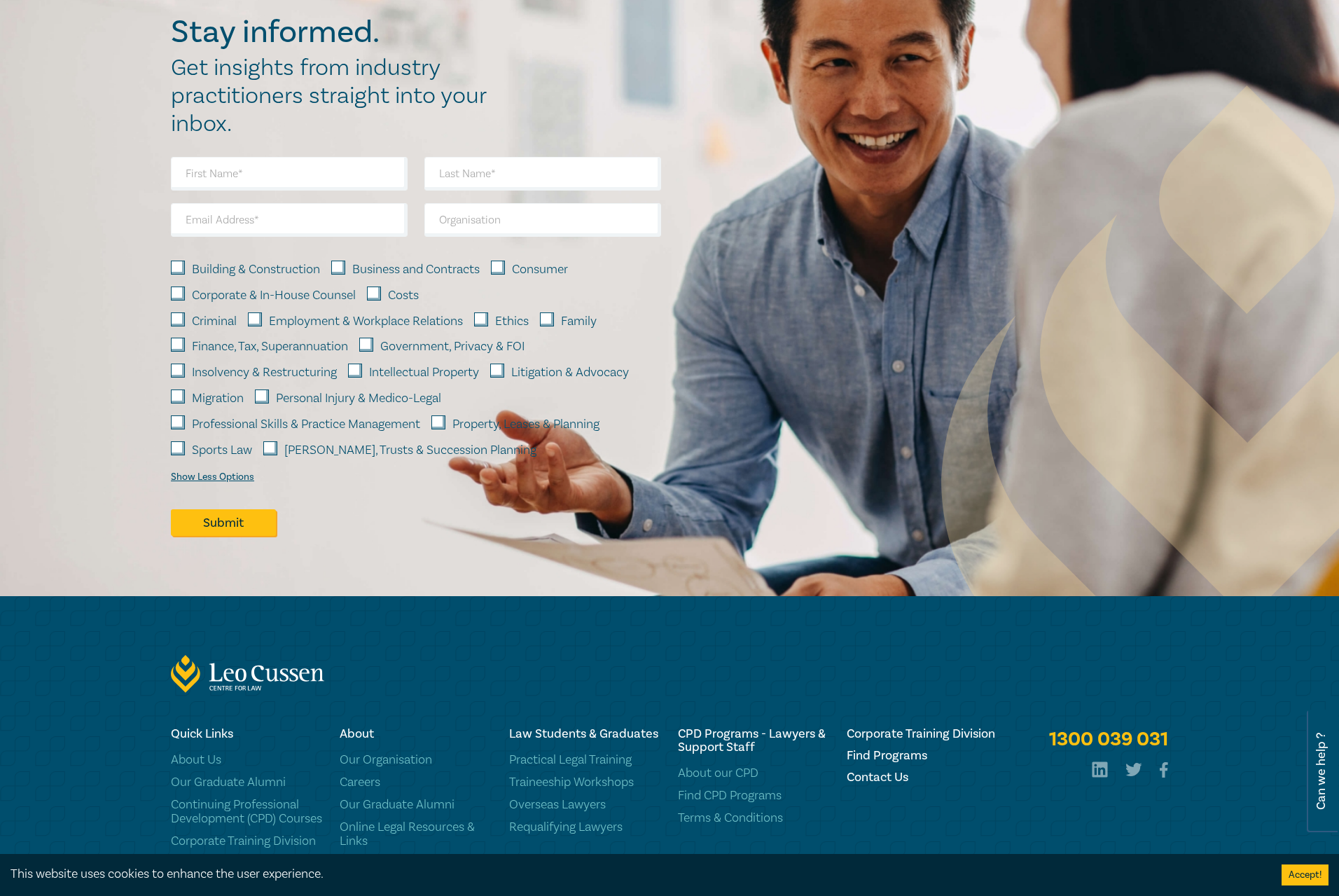
click at [239, 356] on label "Finance, Tax, Superannuation" at bounding box center [270, 346] width 156 height 18
click at [185, 352] on input "Finance, Tax, Superannuation" at bounding box center [177, 344] width 14 height 14
checkbox input "true"
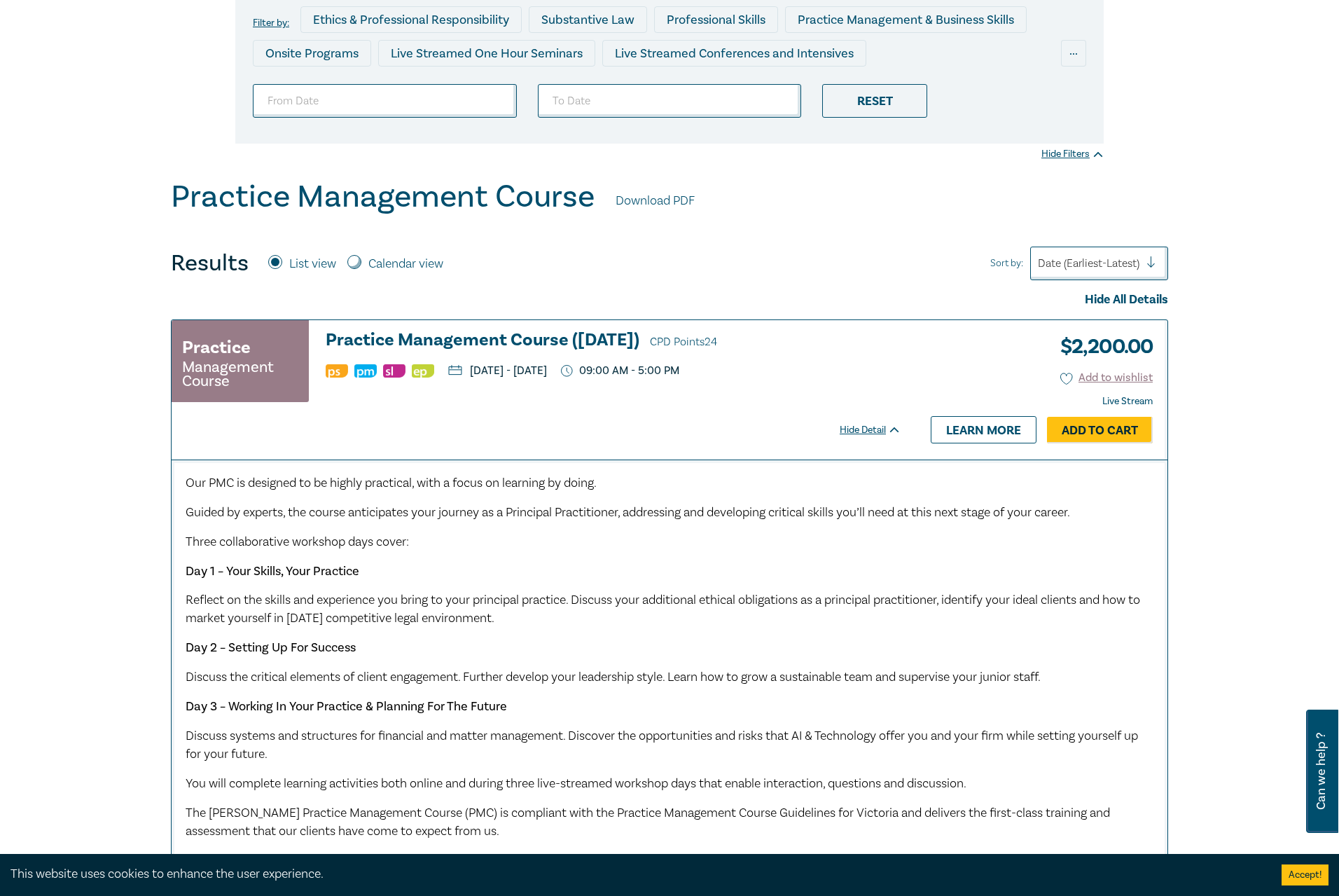
scroll to position [0, 0]
